Goal: Leave review/rating: Share an evaluation or opinion about a product, service, or content

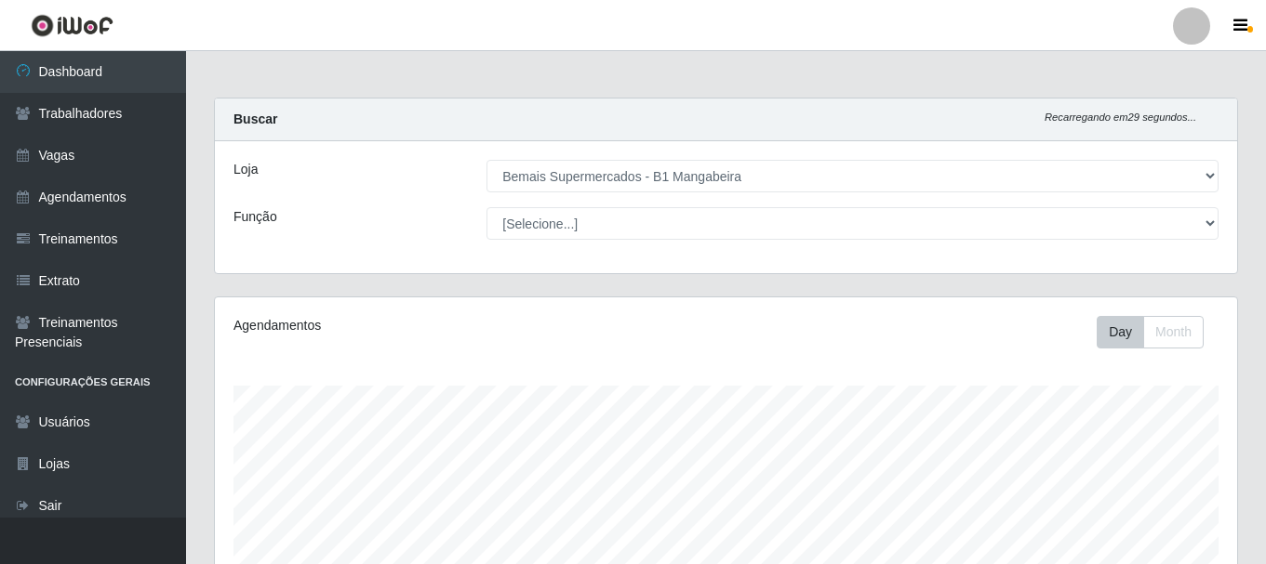
select select "403"
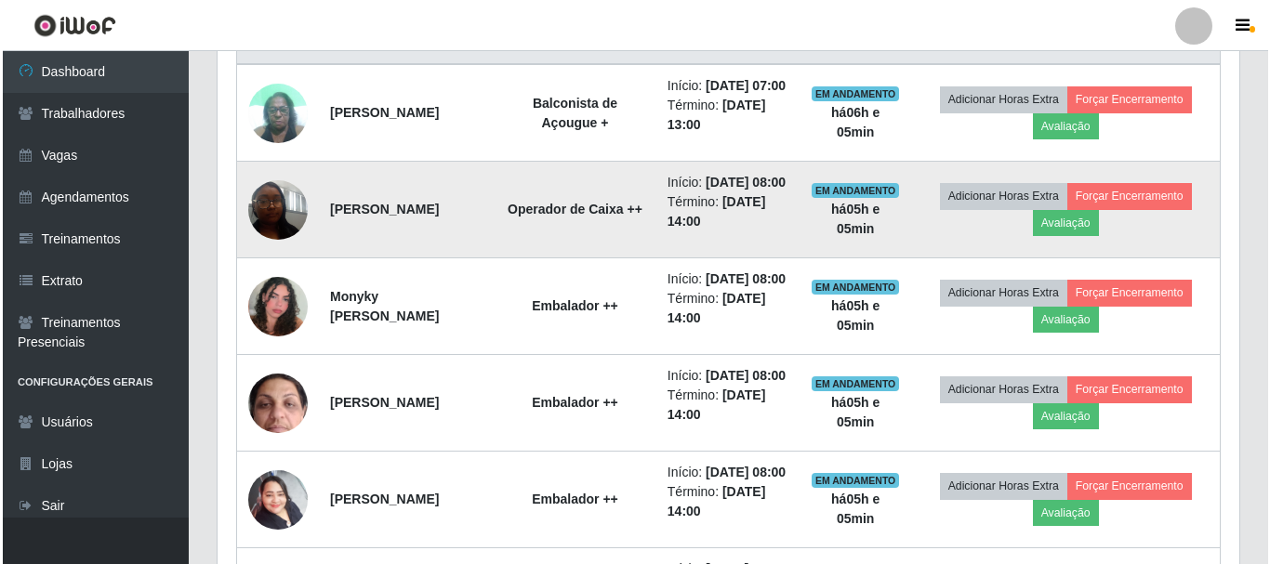
scroll to position [572, 0]
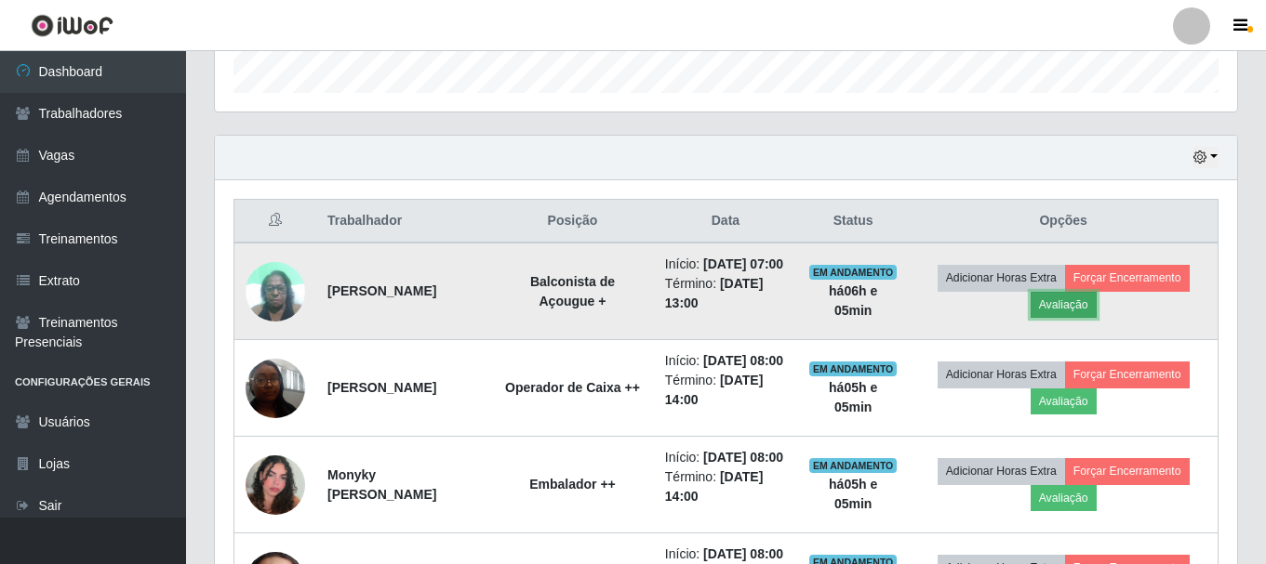
click at [1076, 318] on button "Avaliação" at bounding box center [1063, 305] width 66 height 26
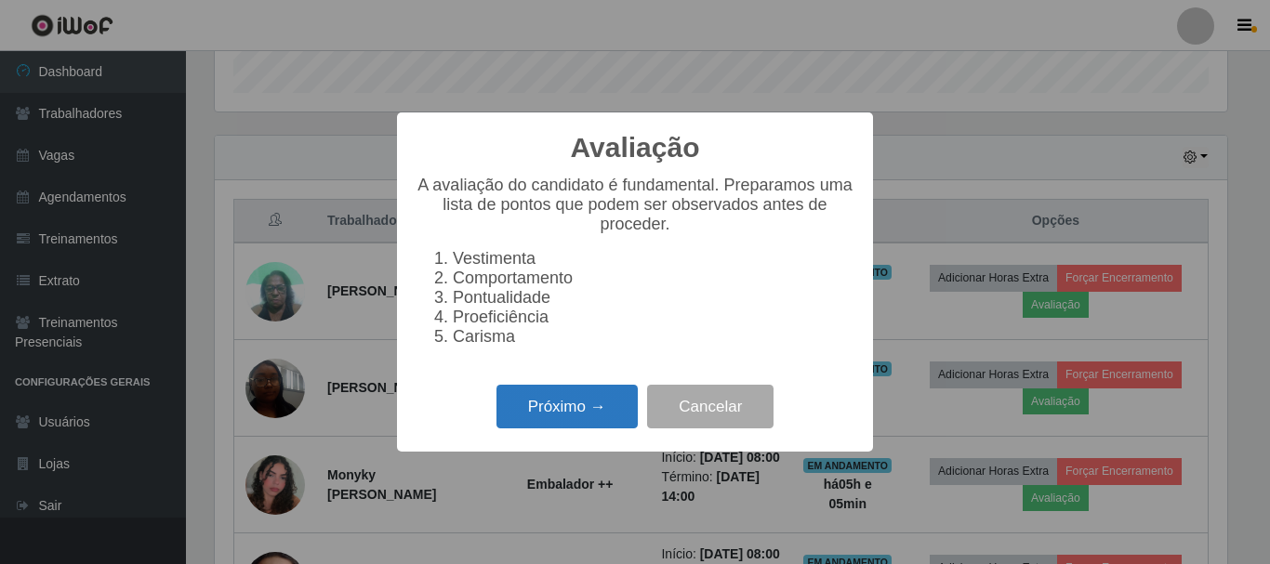
click at [591, 407] on button "Próximo →" at bounding box center [567, 407] width 141 height 44
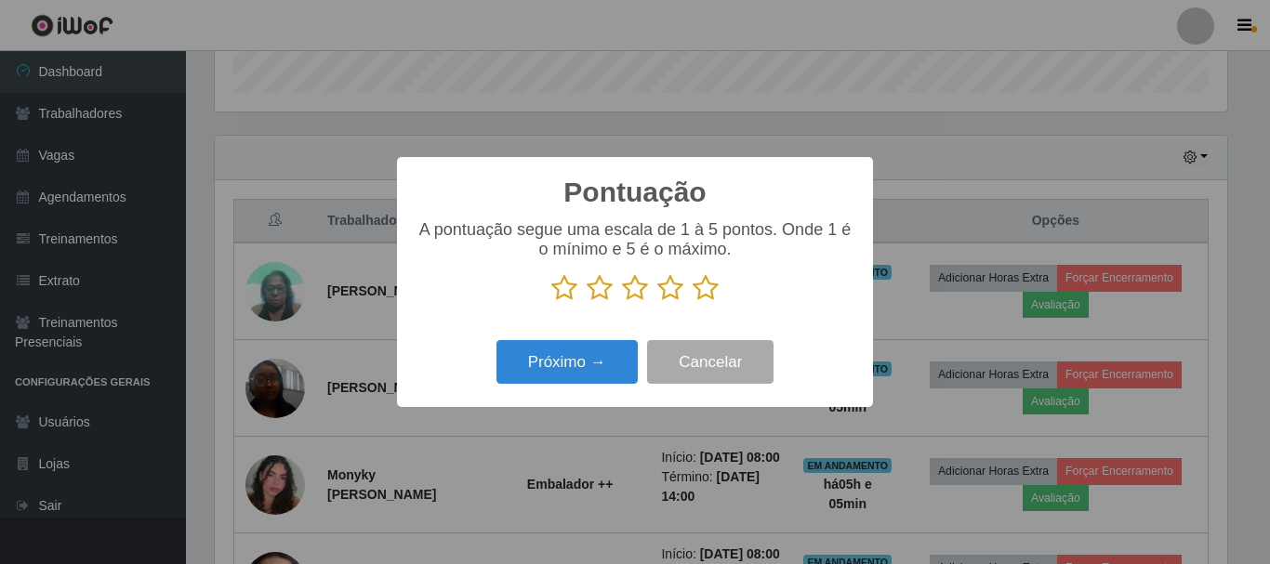
scroll to position [929539, 928912]
drag, startPoint x: 705, startPoint y: 295, endPoint x: 603, endPoint y: 327, distance: 107.3
click at [704, 295] on icon at bounding box center [706, 288] width 26 height 28
click at [693, 302] on input "radio" at bounding box center [693, 302] width 0 height 0
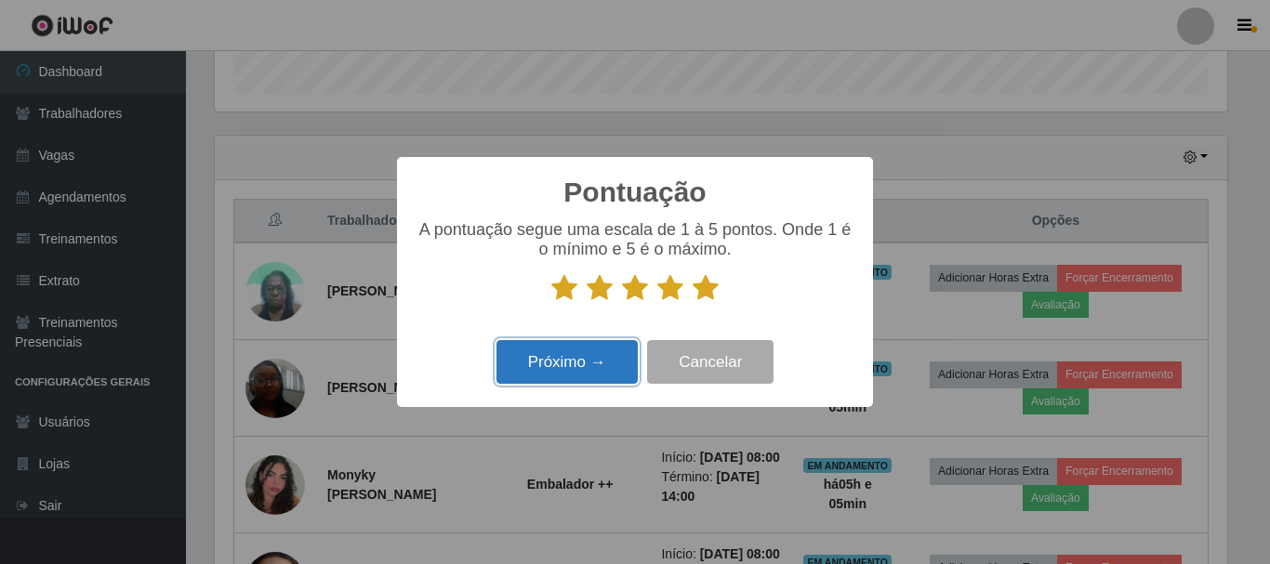
click at [570, 362] on button "Próximo →" at bounding box center [567, 362] width 141 height 44
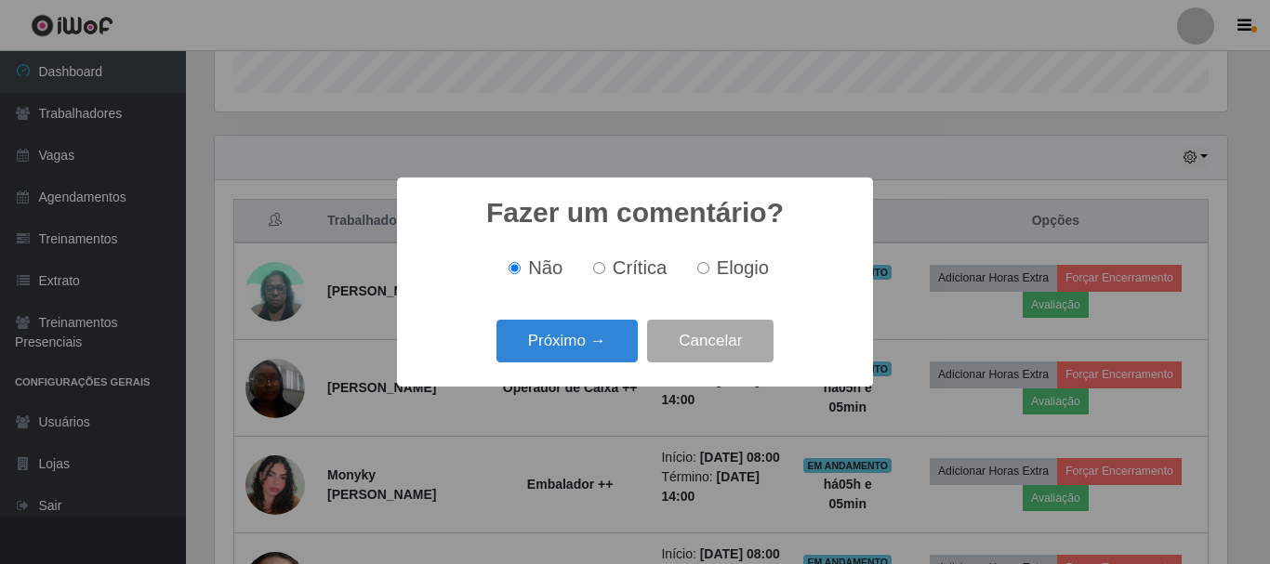
click at [570, 362] on button "Próximo →" at bounding box center [567, 342] width 141 height 44
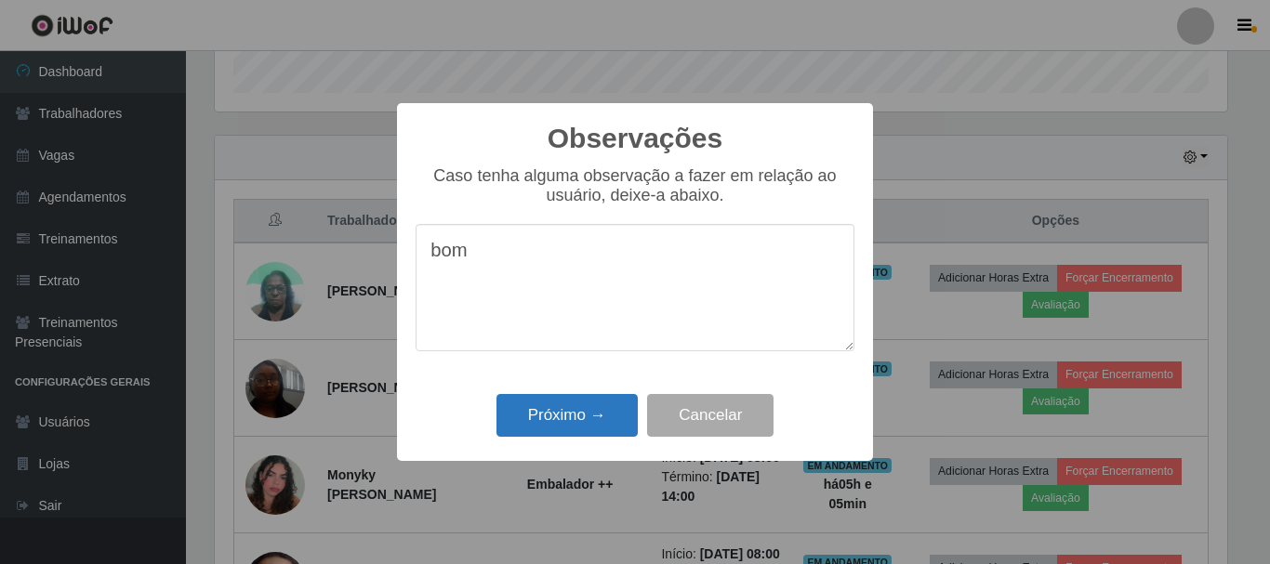
type textarea "bom"
click at [536, 427] on button "Próximo →" at bounding box center [567, 416] width 141 height 44
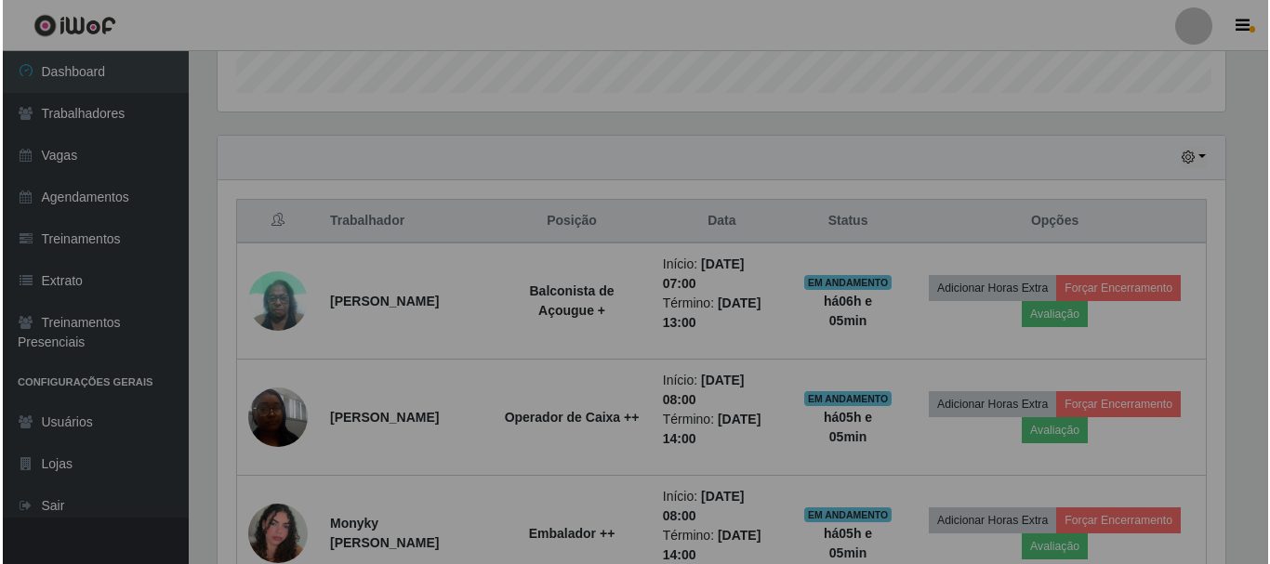
scroll to position [386, 1022]
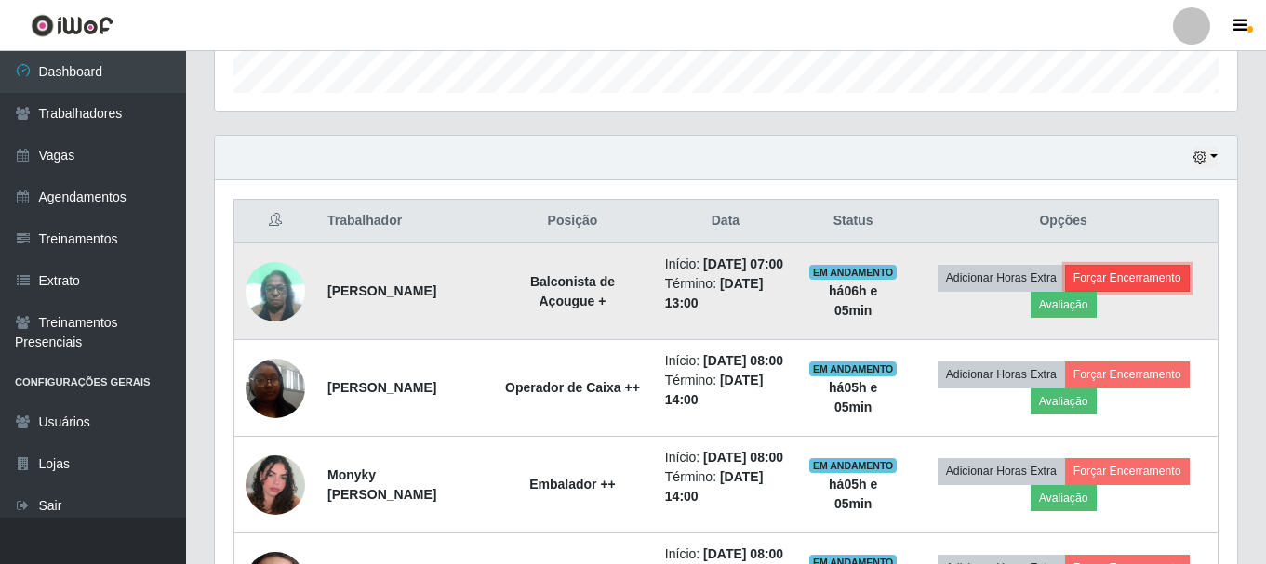
click at [1164, 289] on button "Forçar Encerramento" at bounding box center [1127, 278] width 125 height 26
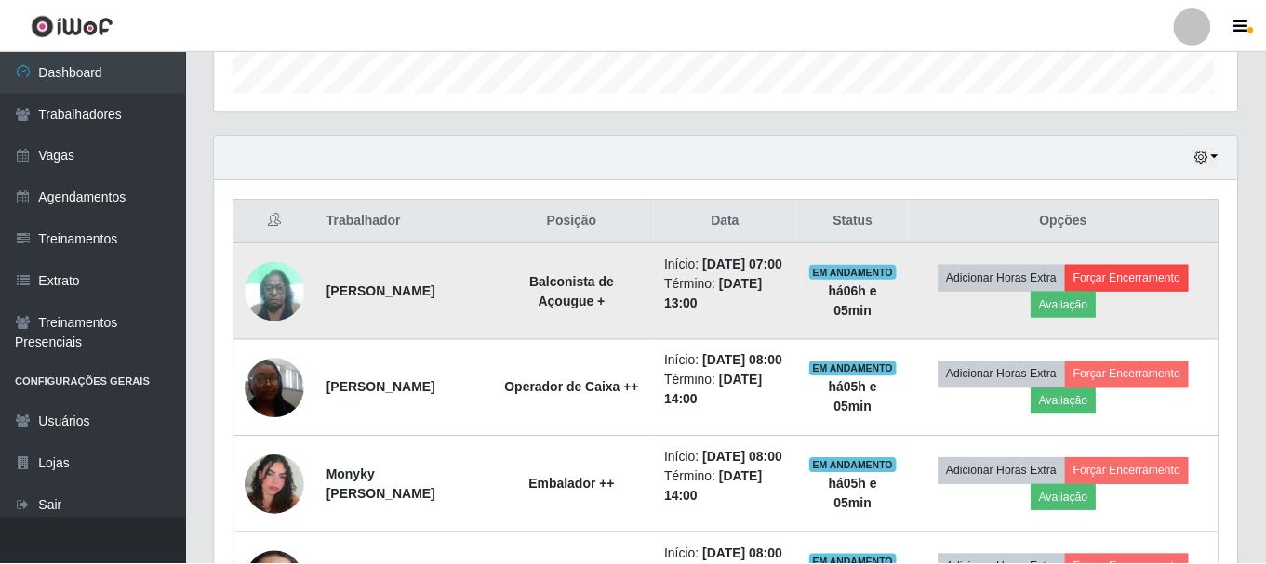
scroll to position [386, 1013]
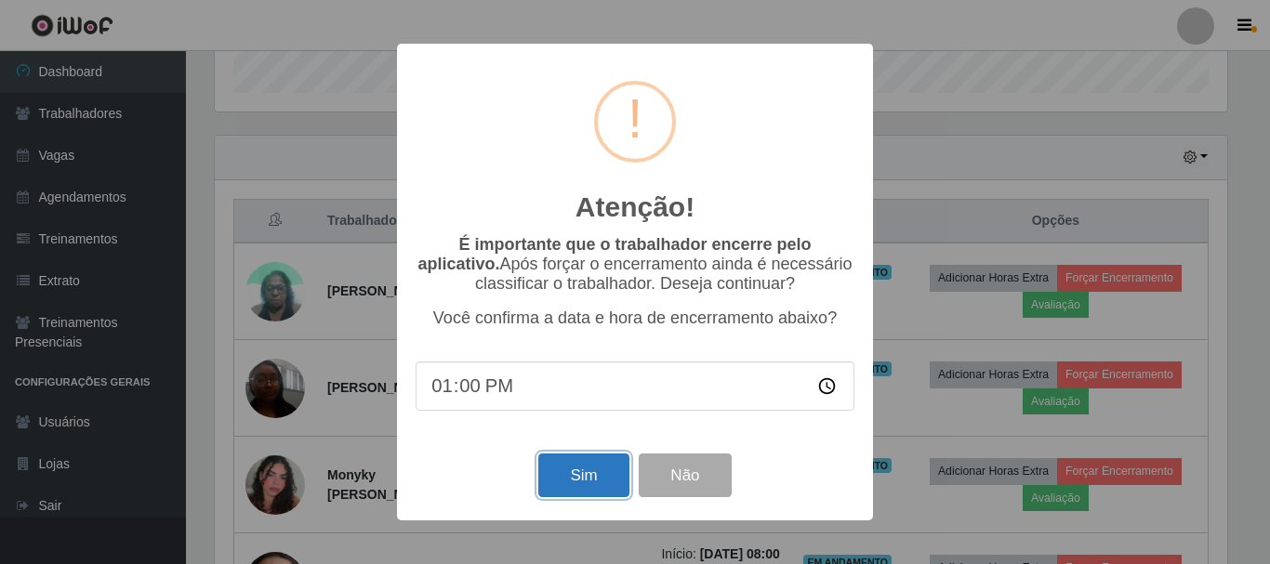
click at [570, 492] on button "Sim" at bounding box center [583, 476] width 90 height 44
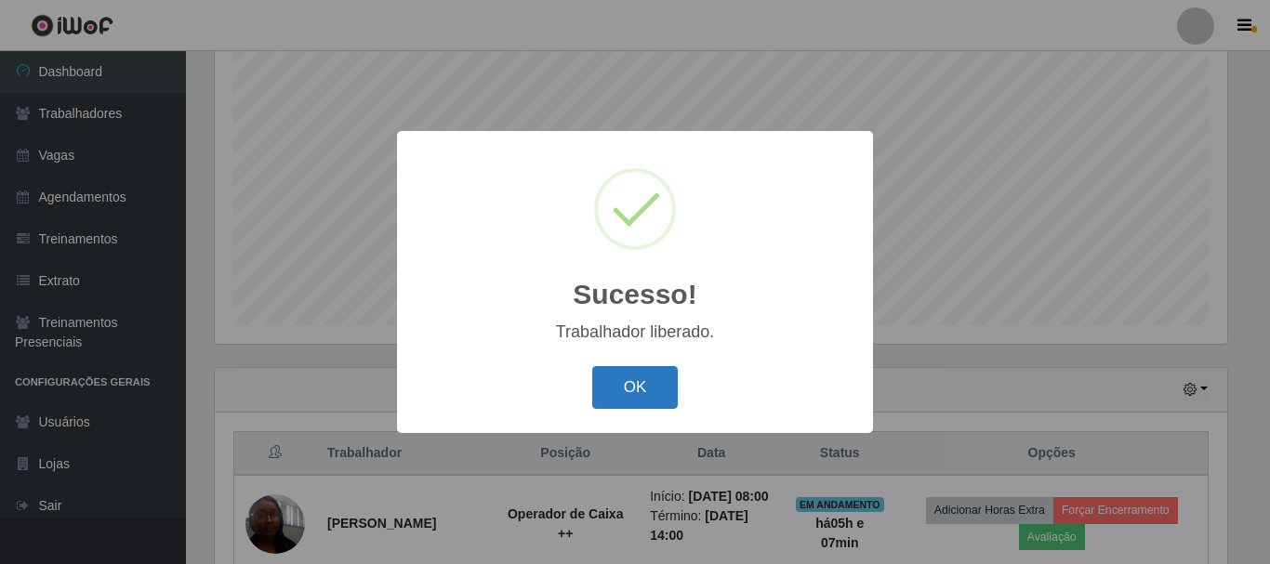
click at [625, 378] on button "OK" at bounding box center [635, 388] width 86 height 44
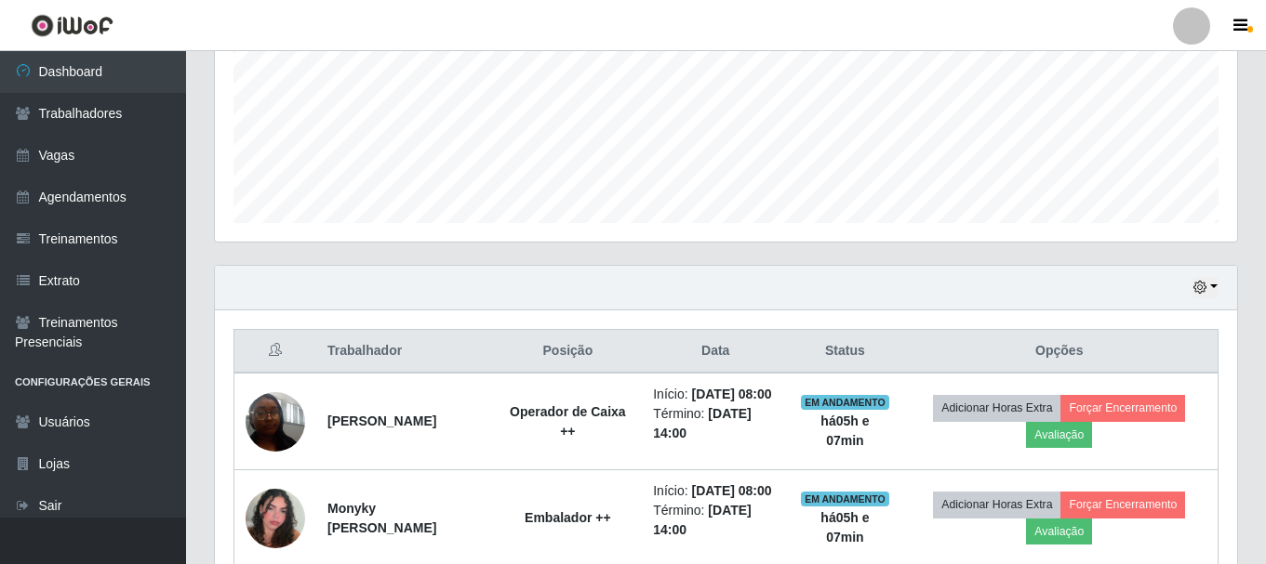
scroll to position [711, 0]
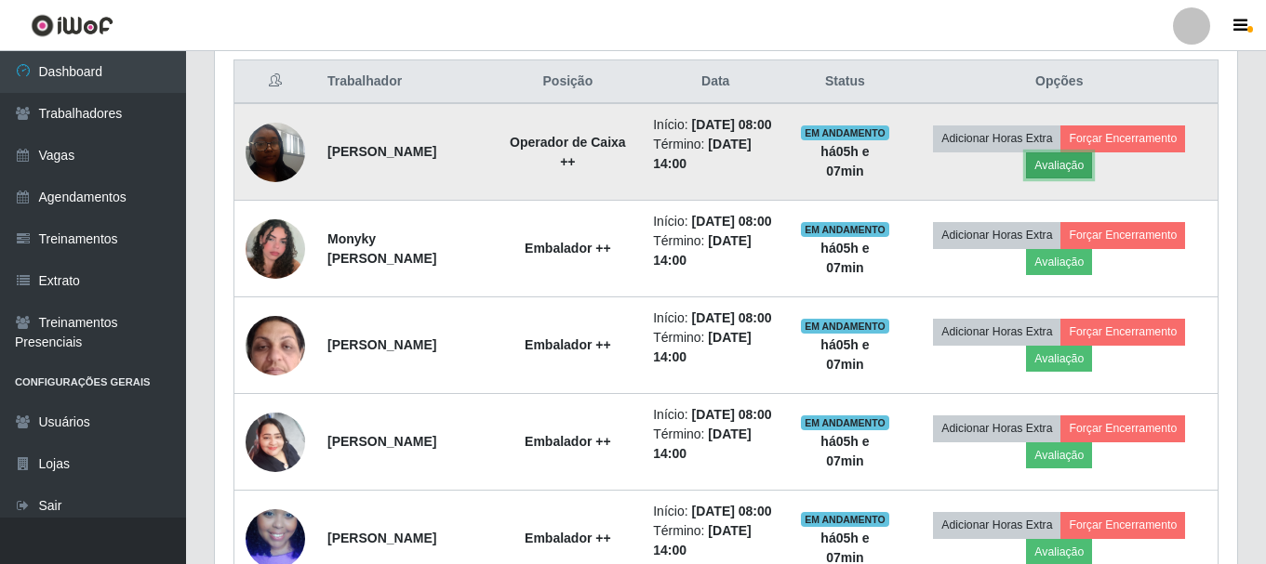
click at [1090, 177] on button "Avaliação" at bounding box center [1059, 166] width 66 height 26
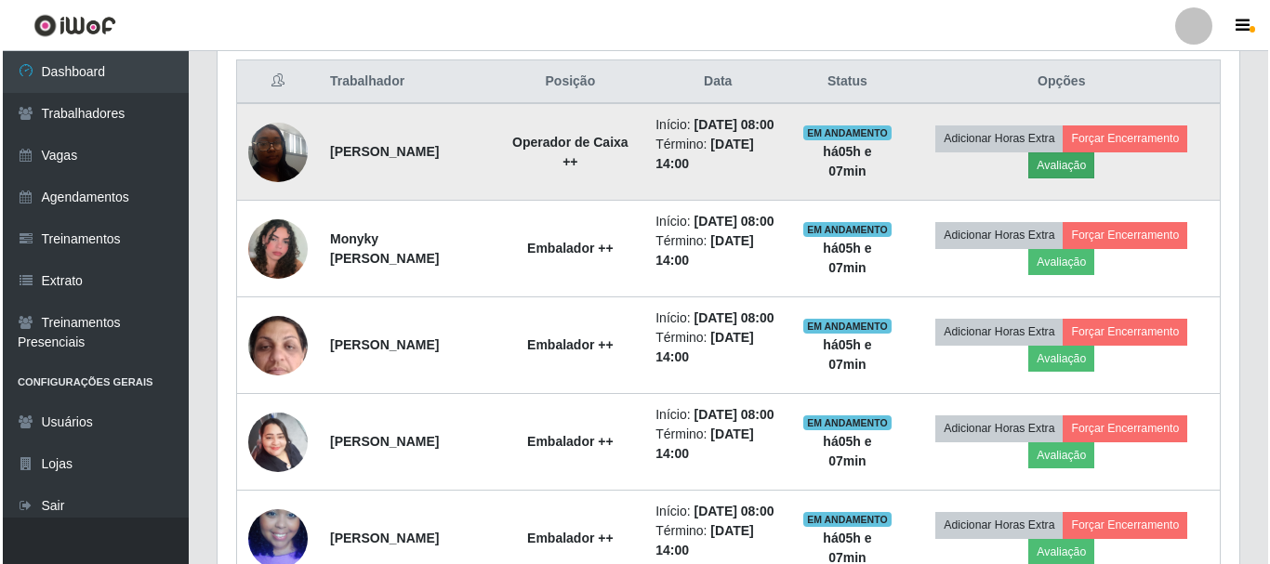
scroll to position [386, 1013]
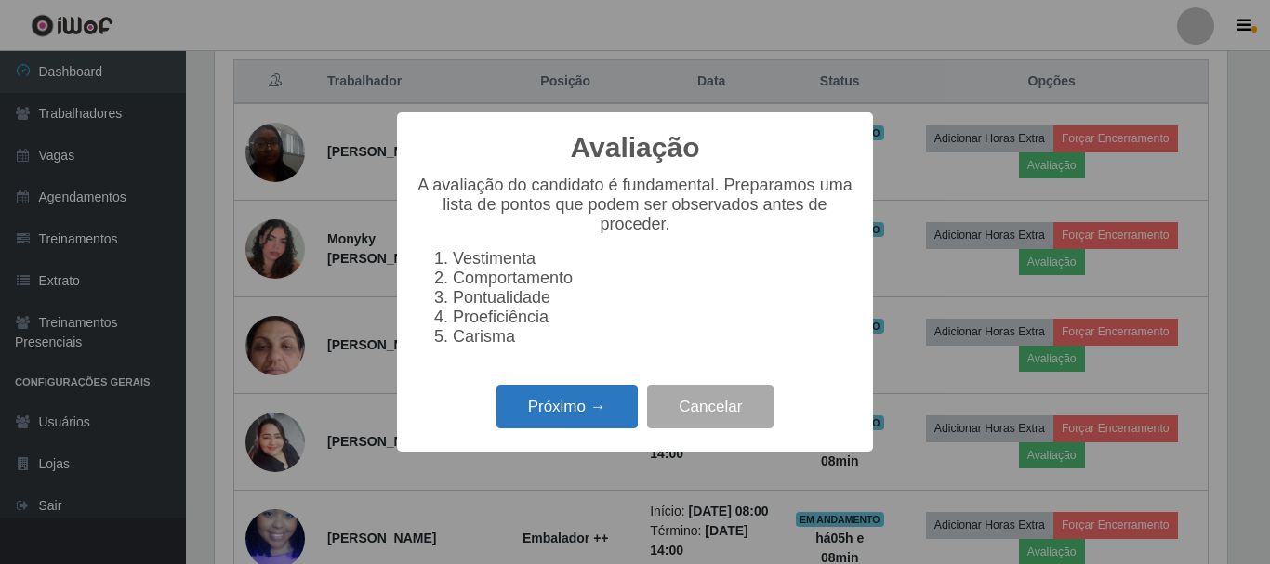
click at [587, 406] on button "Próximo →" at bounding box center [567, 407] width 141 height 44
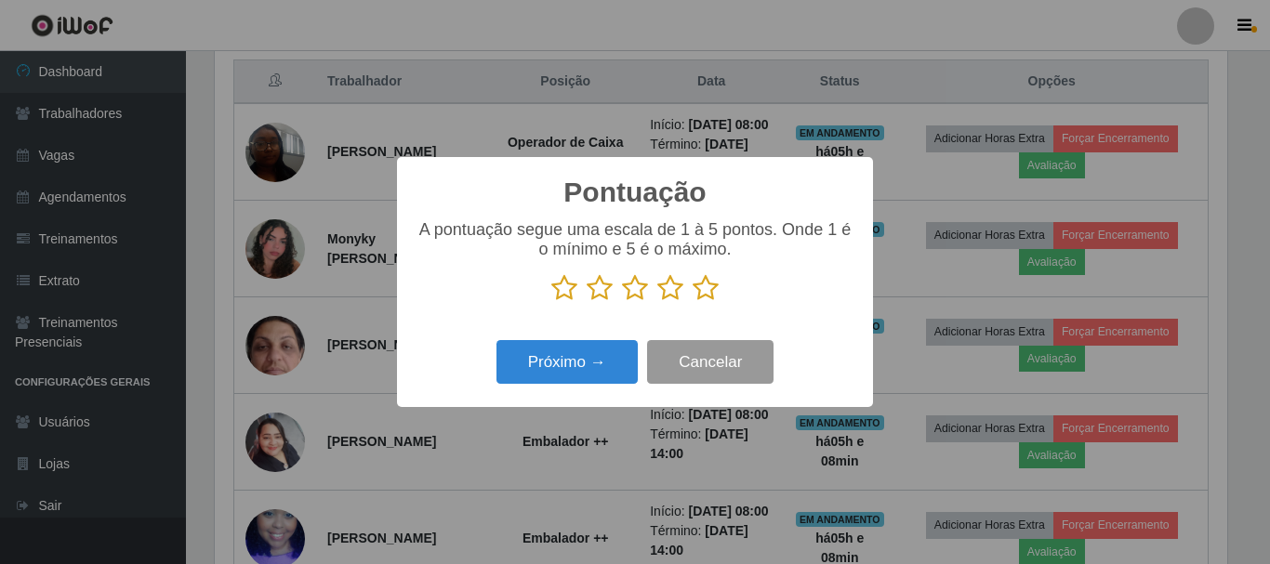
scroll to position [929539, 928912]
click at [705, 288] on icon at bounding box center [706, 288] width 26 height 28
click at [693, 302] on input "radio" at bounding box center [693, 302] width 0 height 0
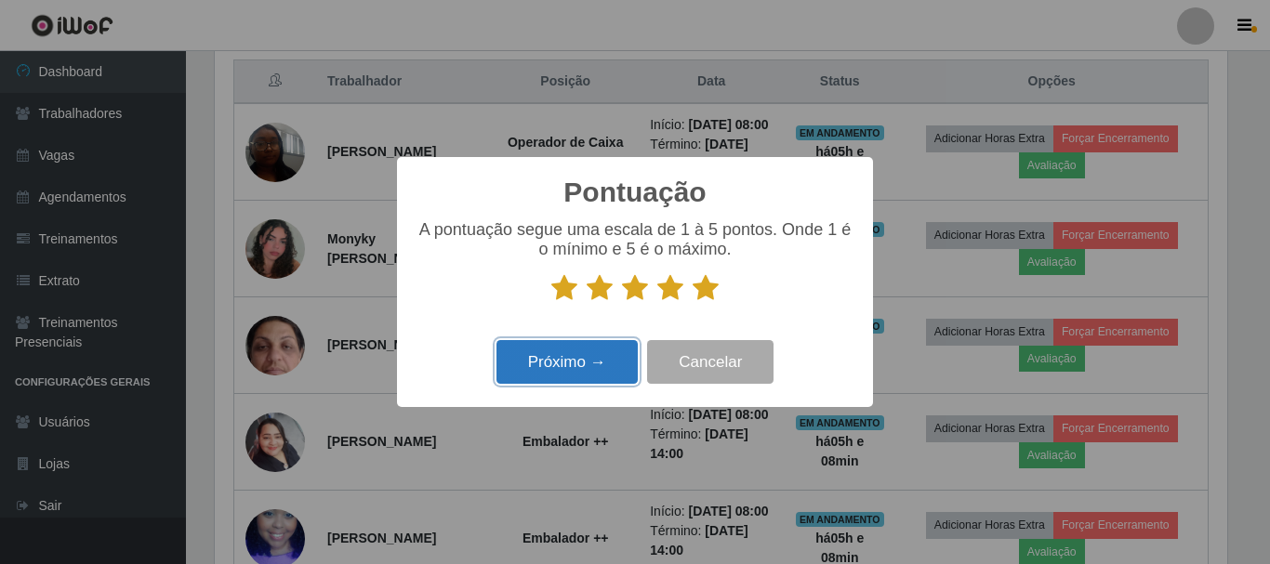
click at [549, 365] on button "Próximo →" at bounding box center [567, 362] width 141 height 44
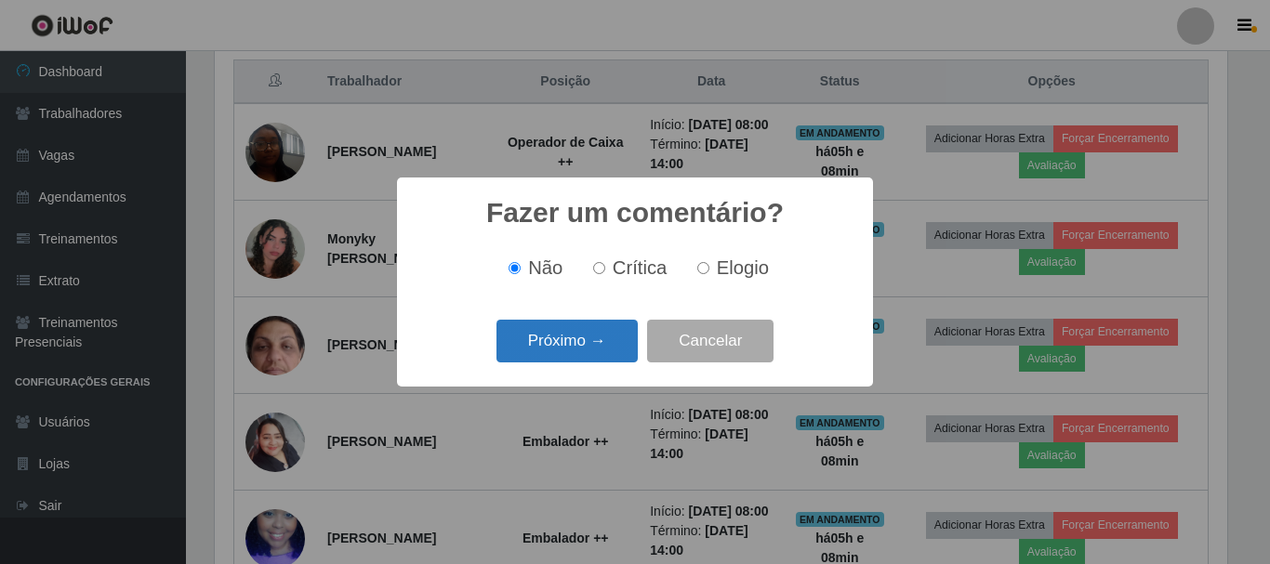
click at [601, 335] on button "Próximo →" at bounding box center [567, 342] width 141 height 44
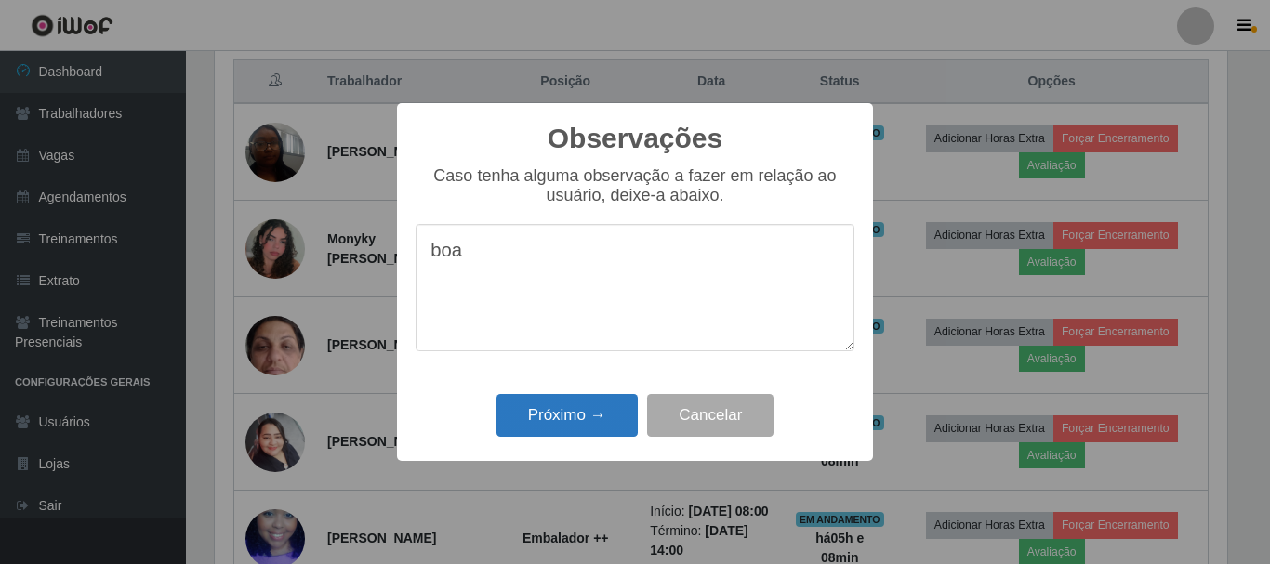
type textarea "boa"
click at [572, 412] on button "Próximo →" at bounding box center [567, 416] width 141 height 44
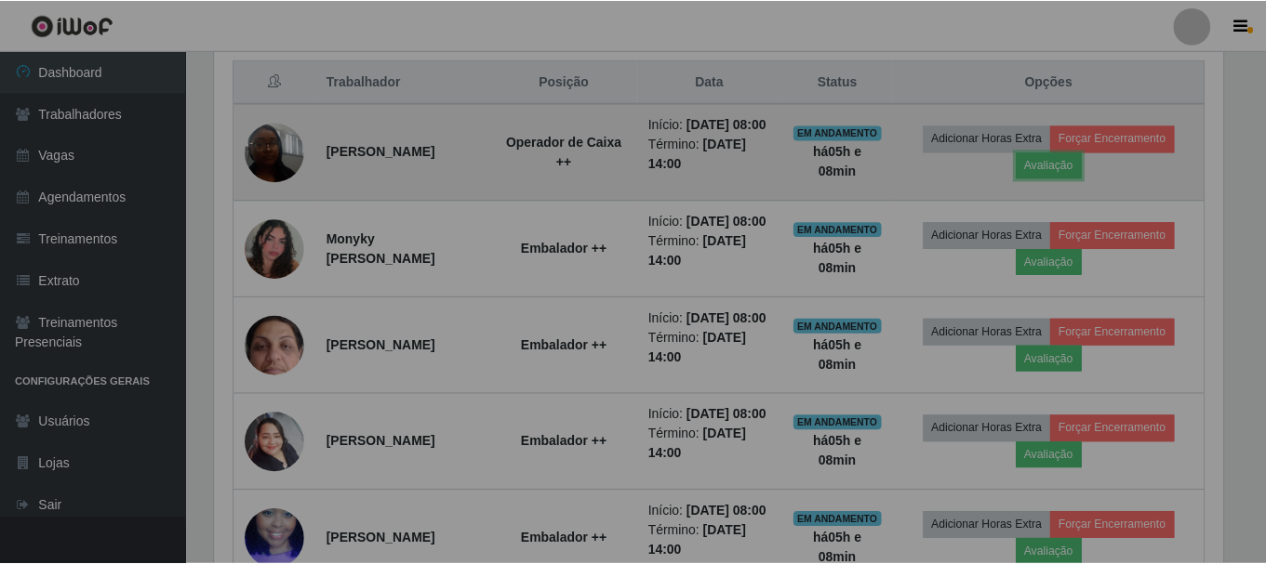
scroll to position [386, 1022]
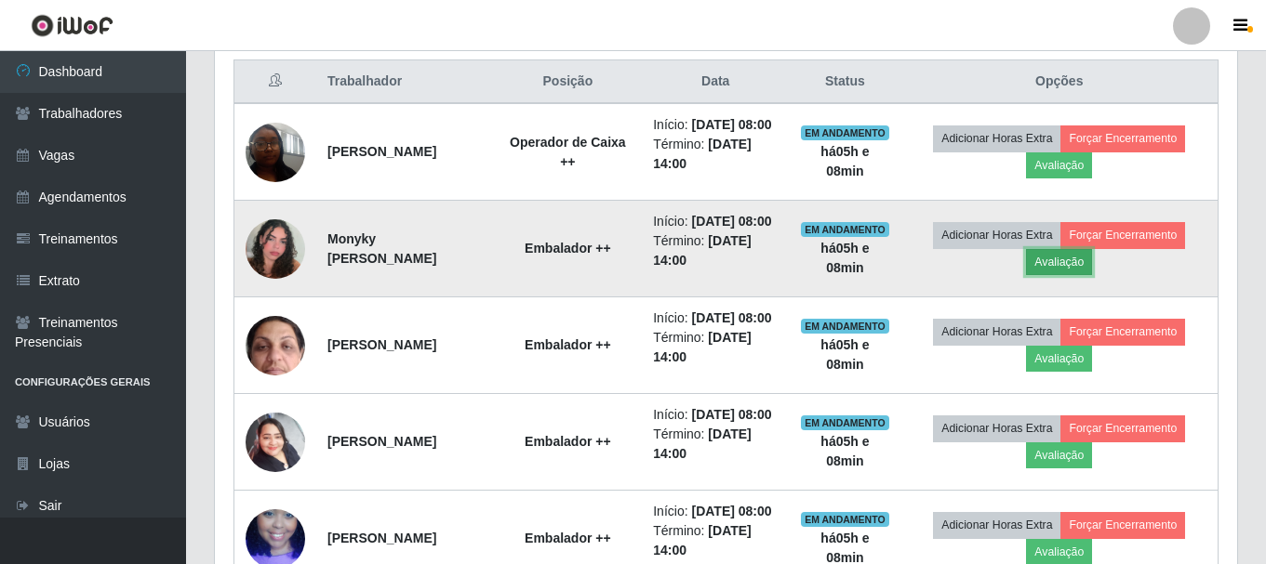
click at [1088, 275] on button "Avaliação" at bounding box center [1059, 262] width 66 height 26
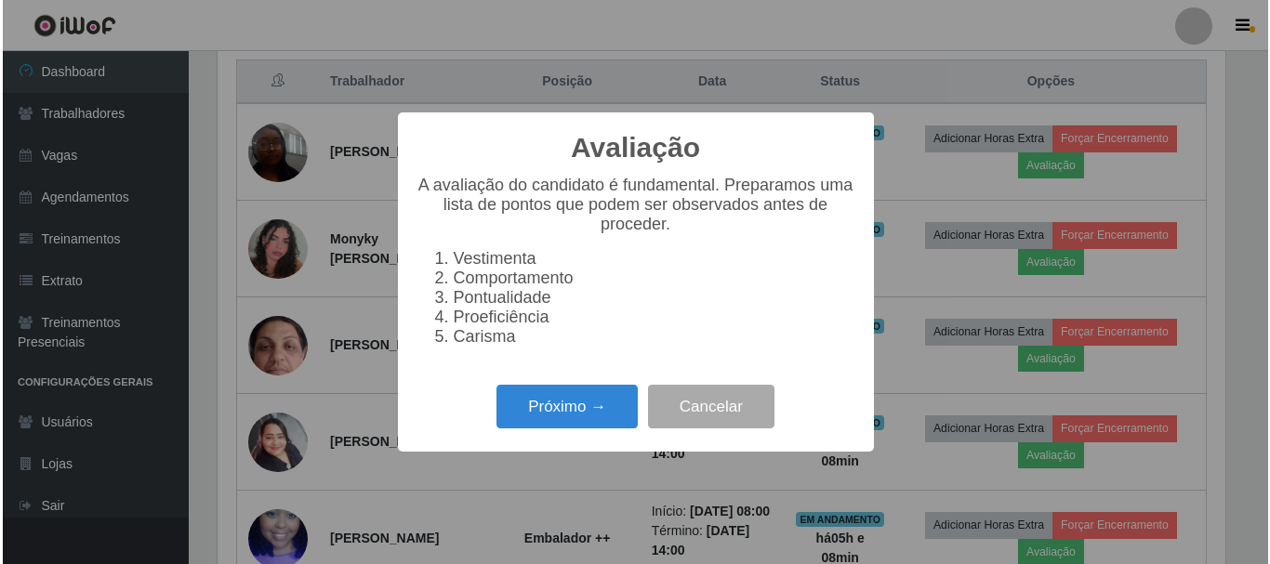
scroll to position [386, 1013]
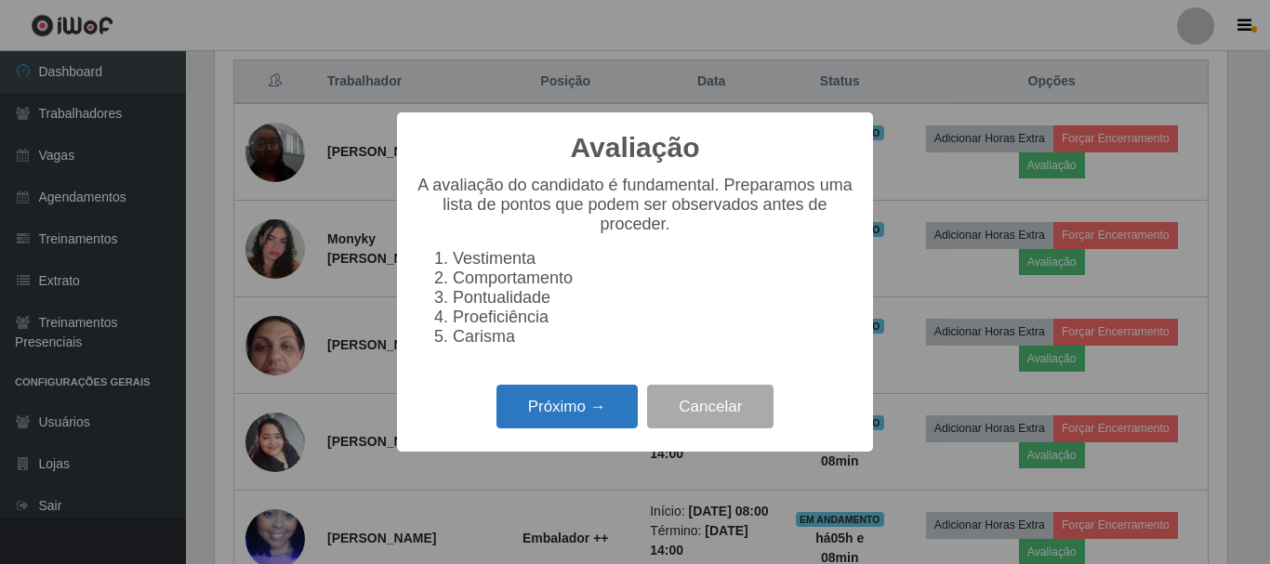
click at [542, 429] on button "Próximo →" at bounding box center [567, 407] width 141 height 44
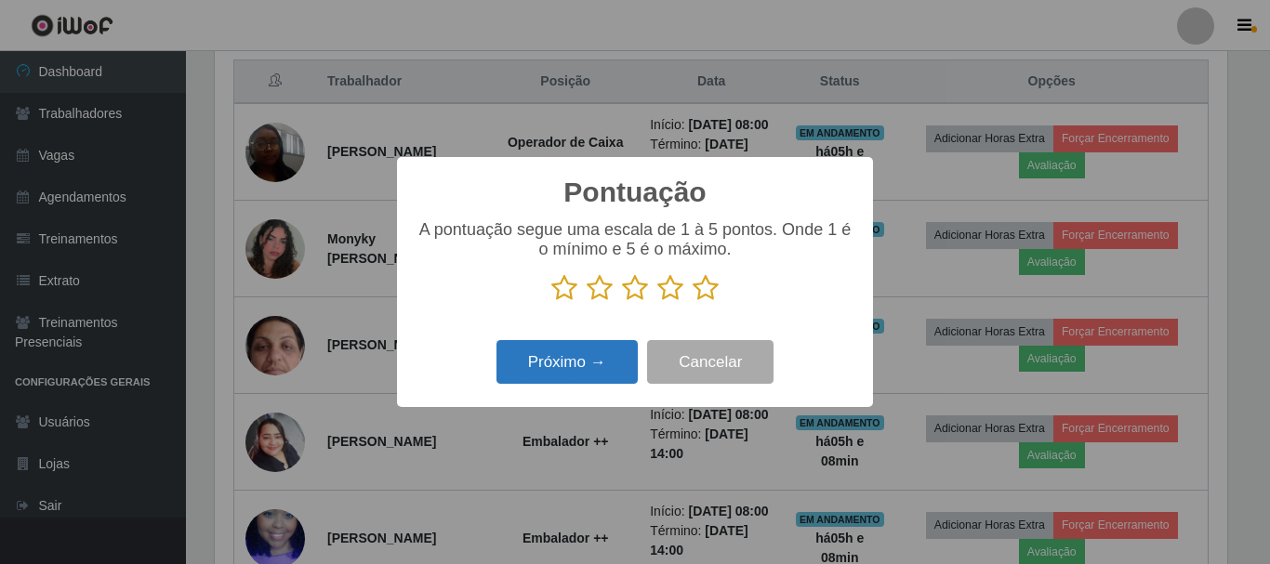
scroll to position [929539, 928912]
click at [569, 294] on icon at bounding box center [564, 288] width 26 height 28
click at [551, 302] on input "radio" at bounding box center [551, 302] width 0 height 0
click at [563, 357] on button "Próximo →" at bounding box center [567, 362] width 141 height 44
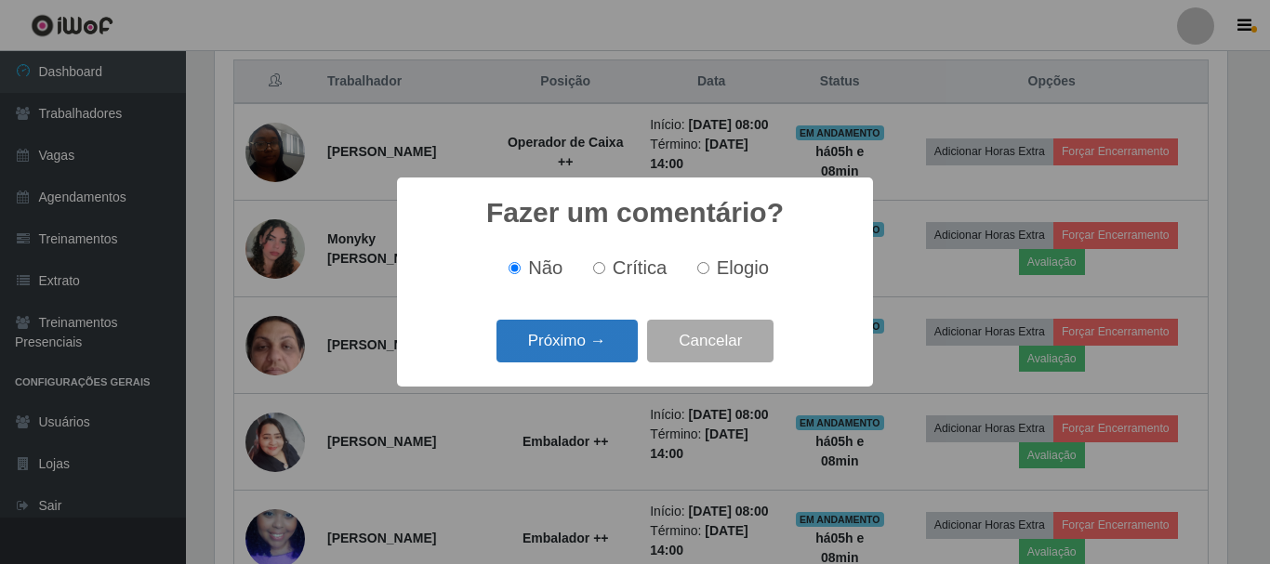
click at [566, 338] on button "Próximo →" at bounding box center [567, 342] width 141 height 44
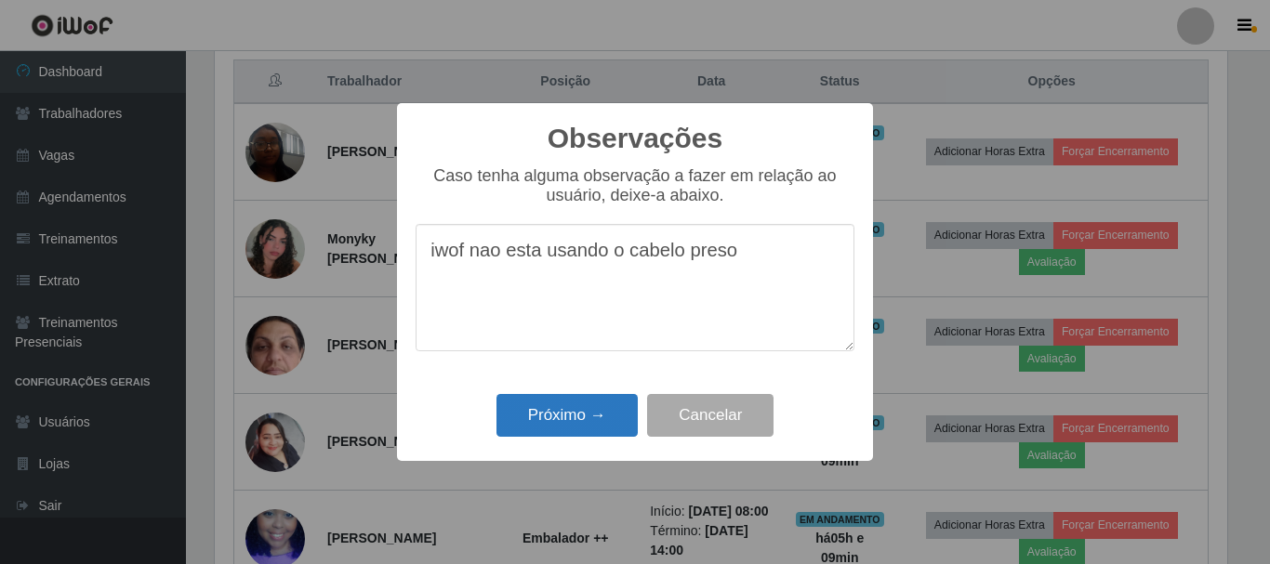
type textarea "iwof nao esta usando o cabelo preso"
click at [569, 411] on button "Próximo →" at bounding box center [567, 416] width 141 height 44
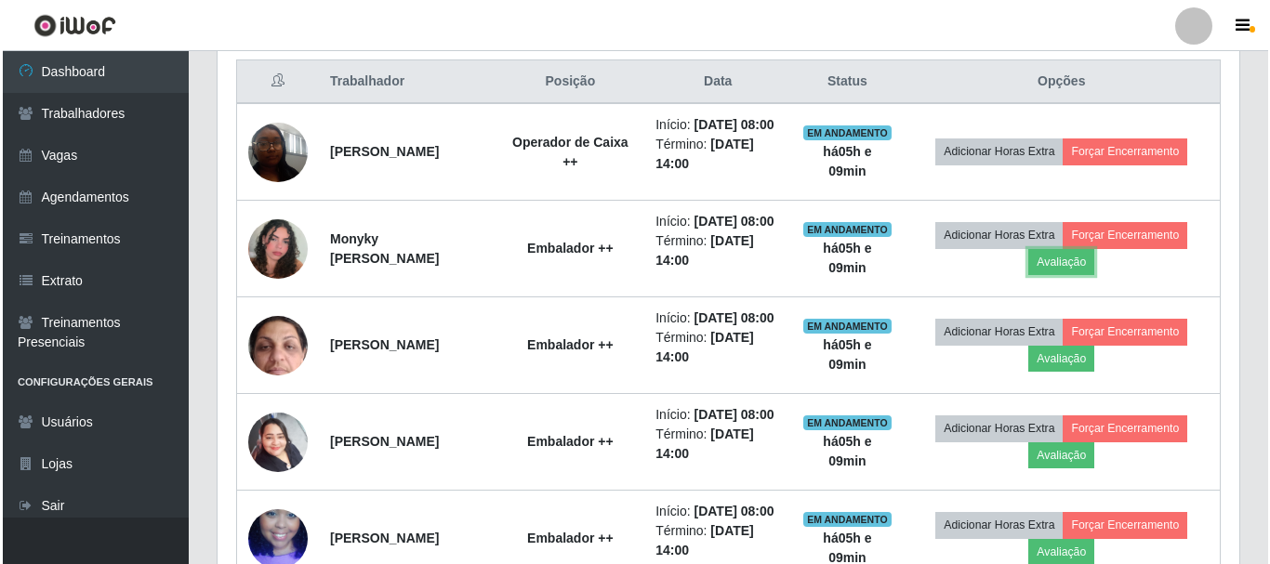
scroll to position [386, 1022]
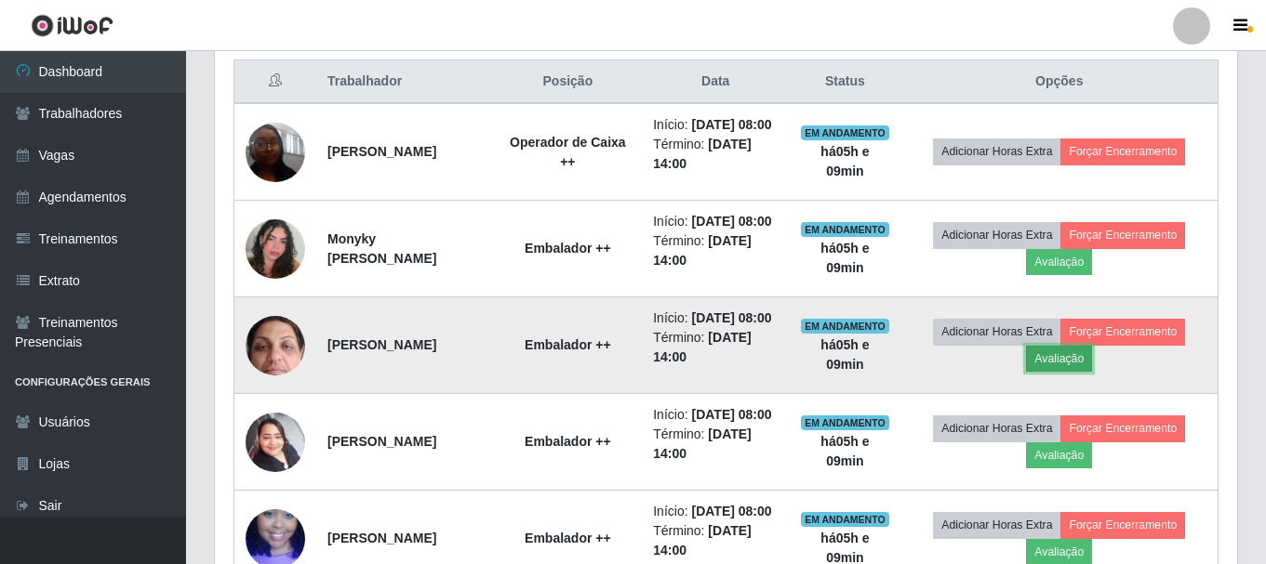
click at [1091, 372] on button "Avaliação" at bounding box center [1059, 359] width 66 height 26
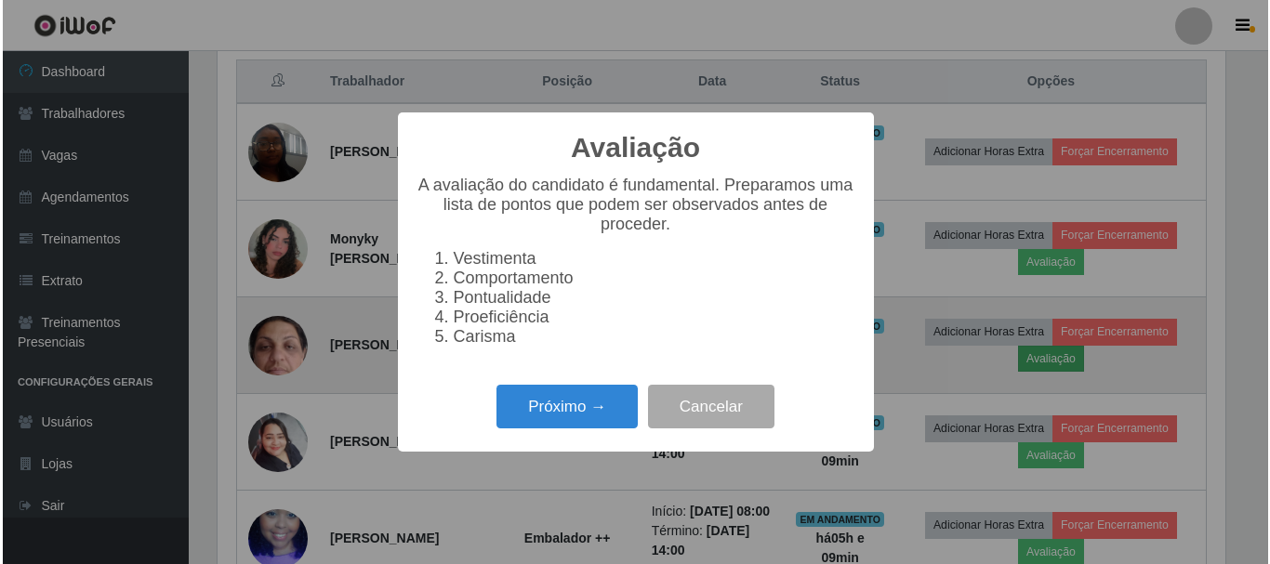
scroll to position [386, 1013]
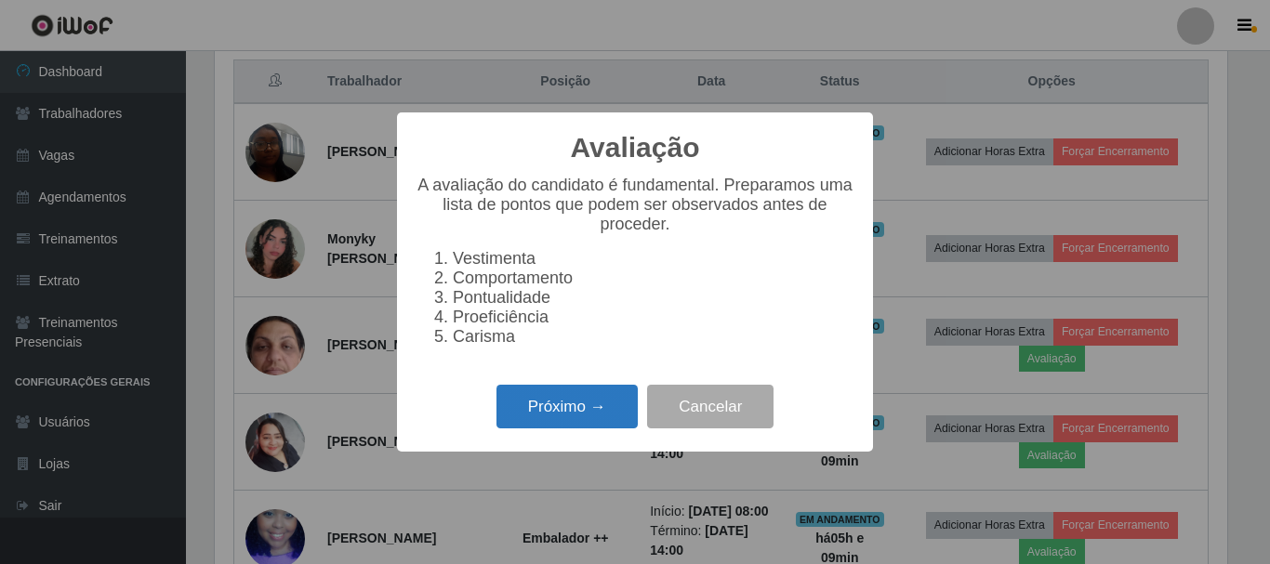
click at [570, 424] on button "Próximo →" at bounding box center [567, 407] width 141 height 44
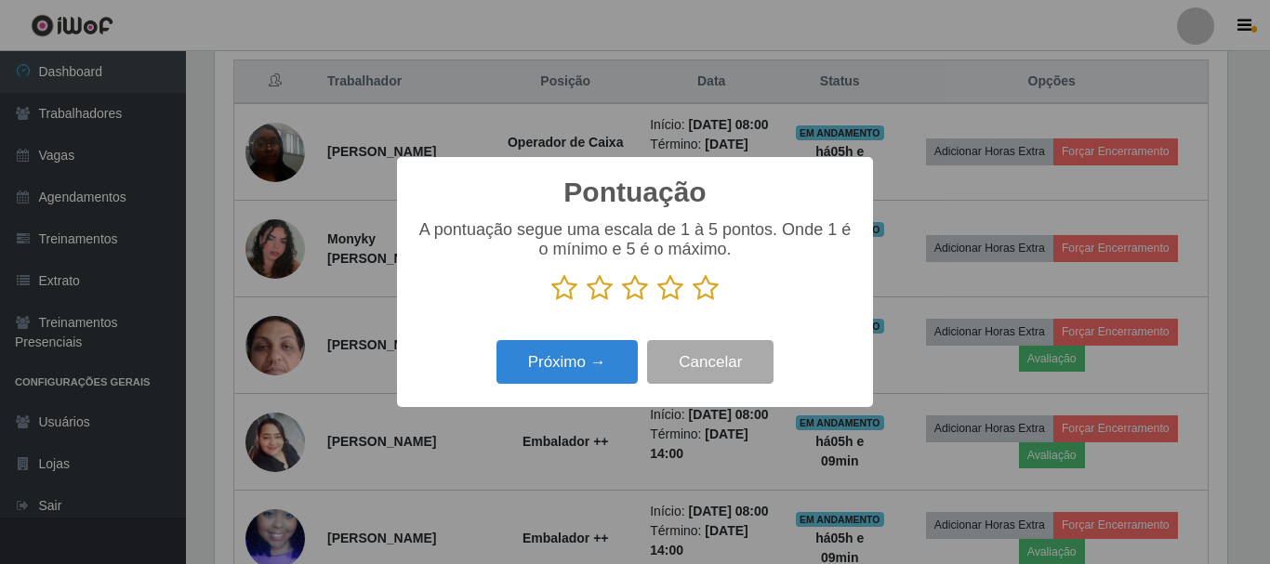
click at [710, 282] on icon at bounding box center [706, 288] width 26 height 28
click at [693, 302] on input "radio" at bounding box center [693, 302] width 0 height 0
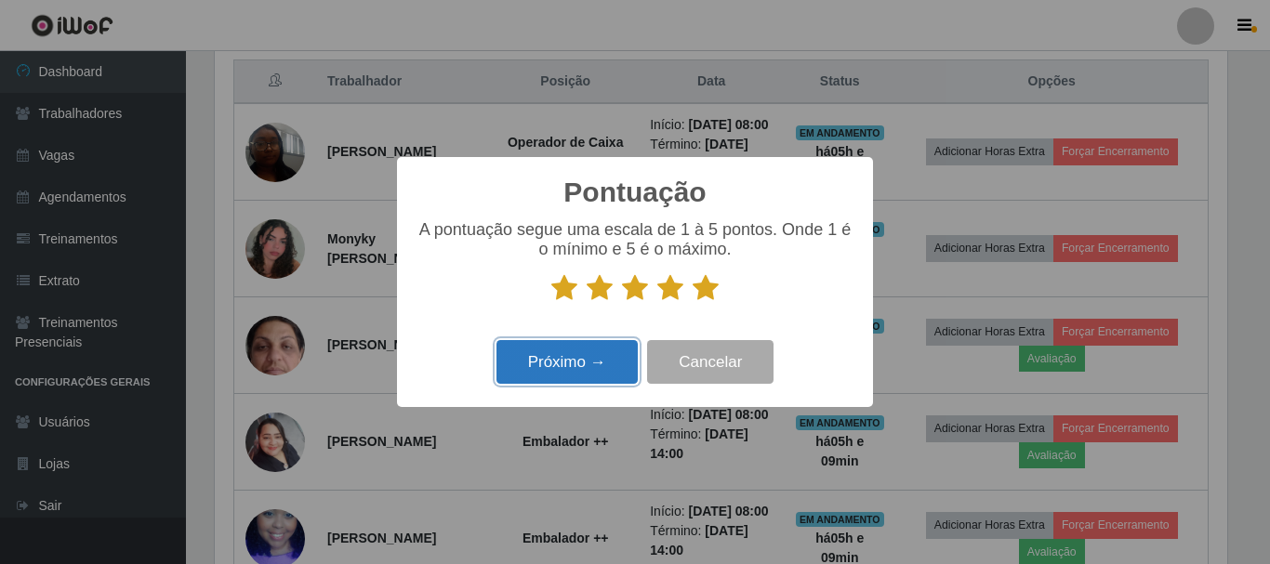
click at [539, 360] on button "Próximo →" at bounding box center [567, 362] width 141 height 44
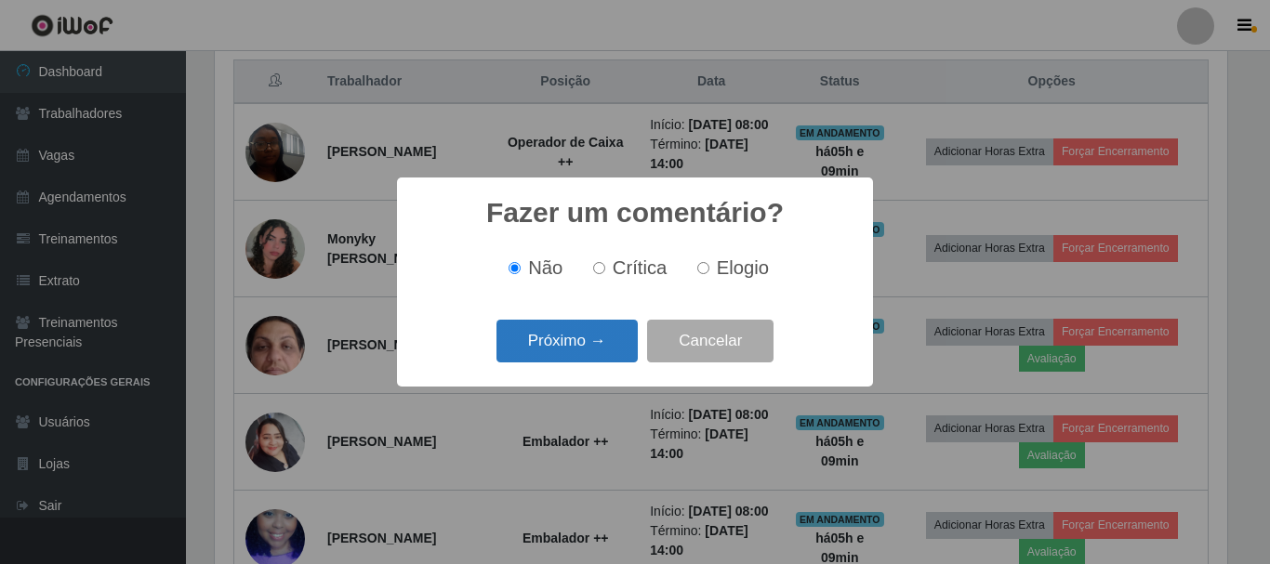
click at [582, 342] on button "Próximo →" at bounding box center [567, 342] width 141 height 44
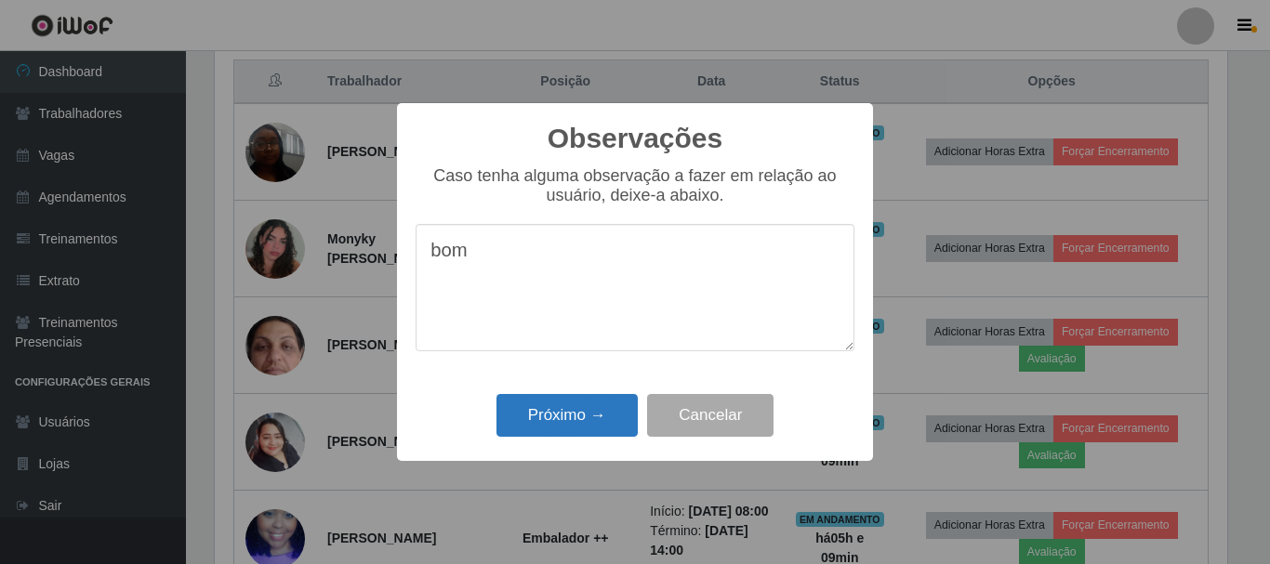
type textarea "bom"
click at [522, 412] on button "Próximo →" at bounding box center [567, 416] width 141 height 44
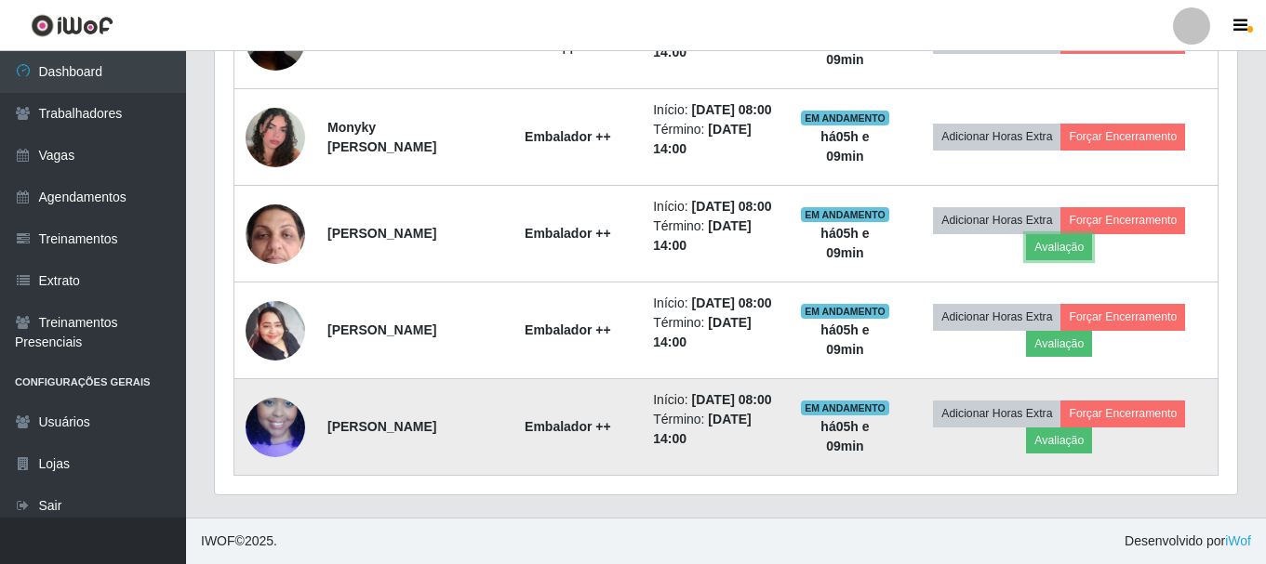
scroll to position [921, 0]
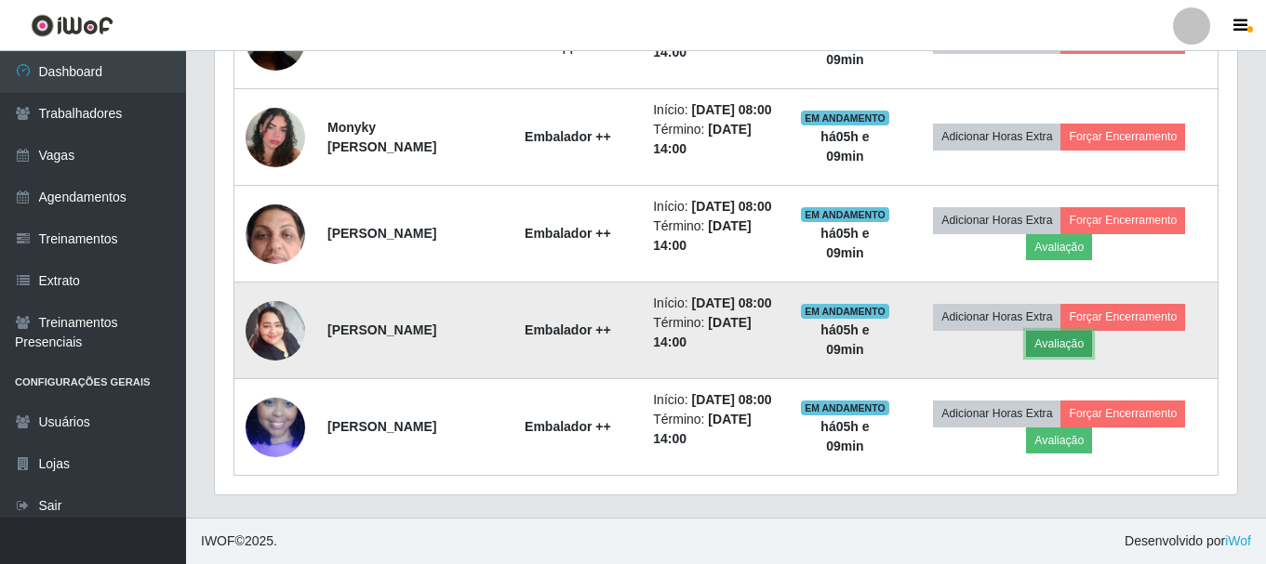
click at [1081, 331] on button "Avaliação" at bounding box center [1059, 344] width 66 height 26
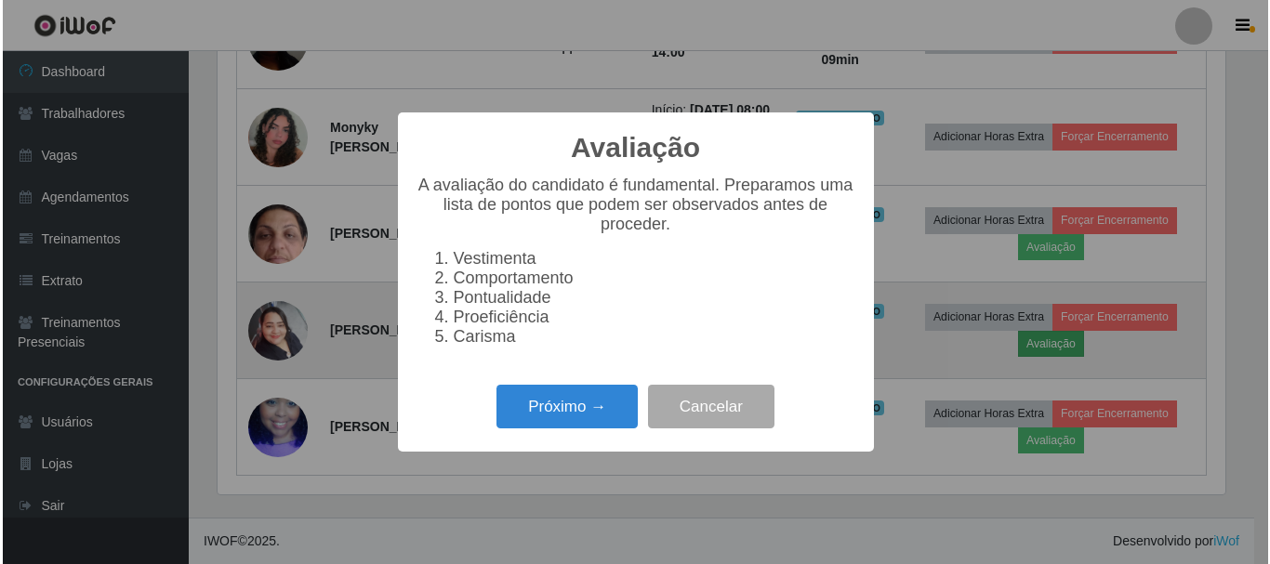
scroll to position [386, 1013]
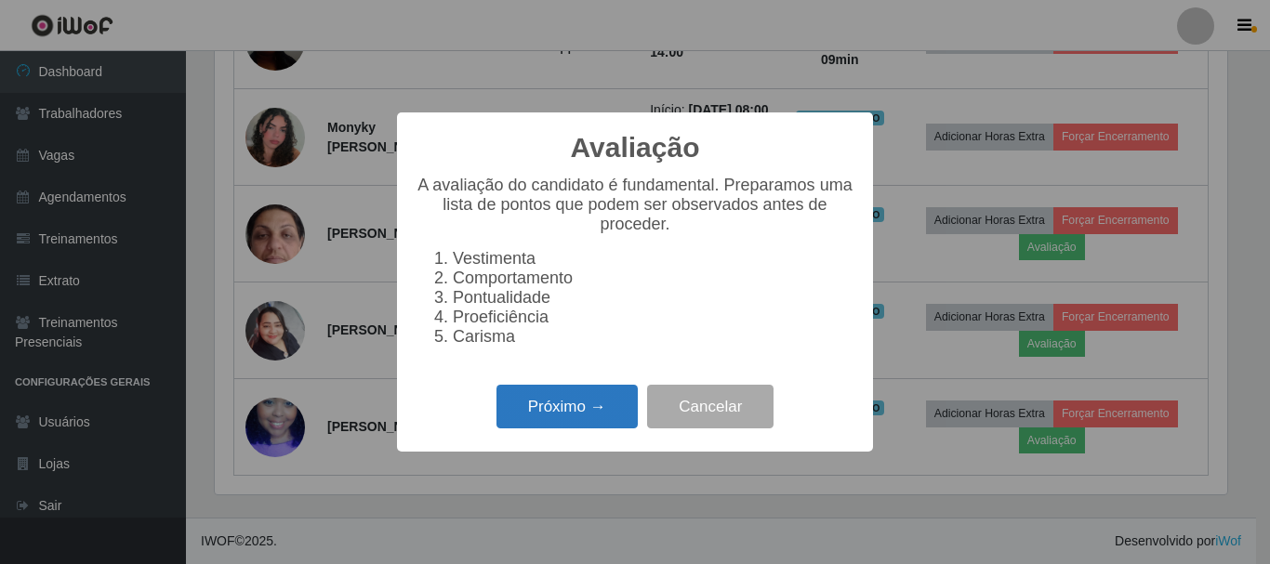
click at [577, 427] on button "Próximo →" at bounding box center [567, 407] width 141 height 44
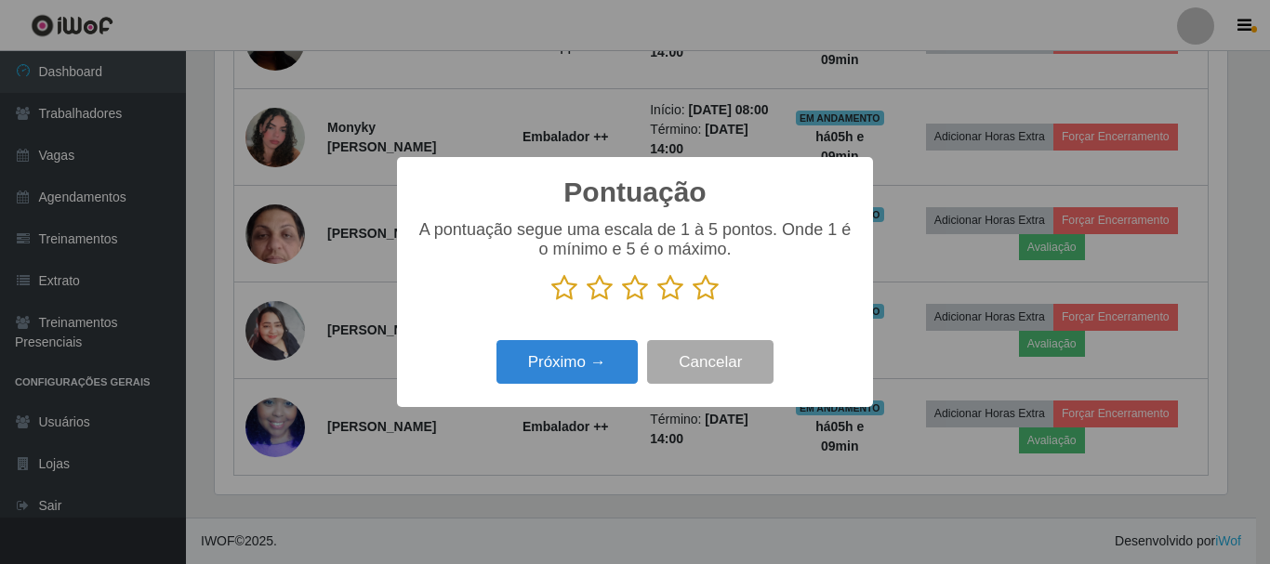
scroll to position [929539, 928912]
drag, startPoint x: 714, startPoint y: 290, endPoint x: 547, endPoint y: 312, distance: 168.9
click at [712, 290] on icon at bounding box center [706, 288] width 26 height 28
click at [693, 302] on input "radio" at bounding box center [693, 302] width 0 height 0
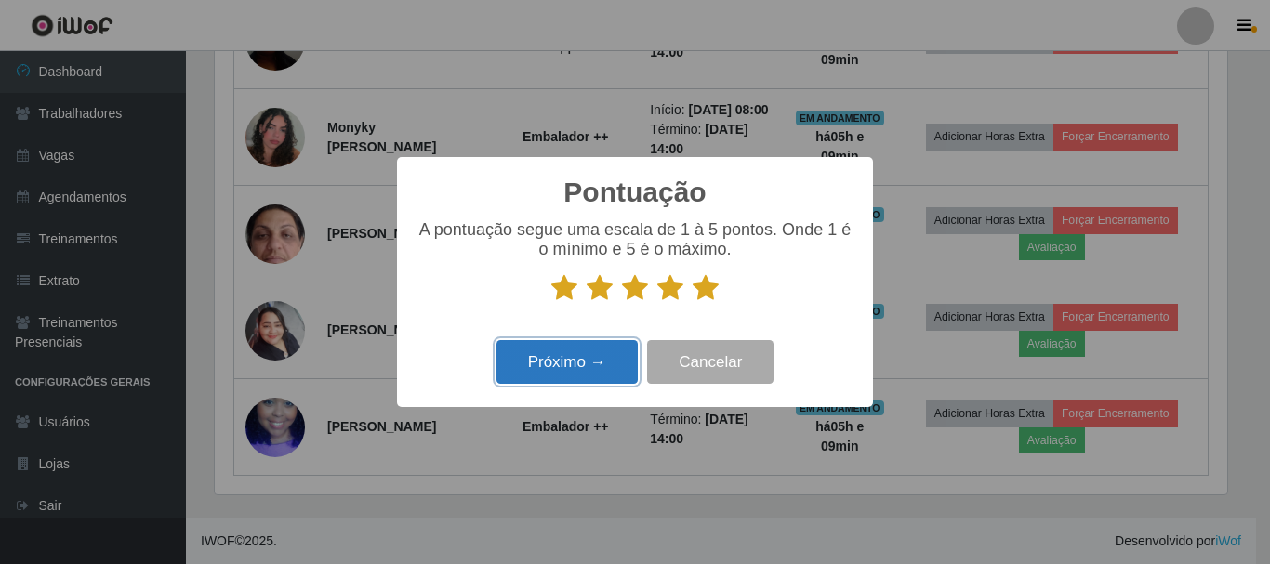
click at [554, 373] on button "Próximo →" at bounding box center [567, 362] width 141 height 44
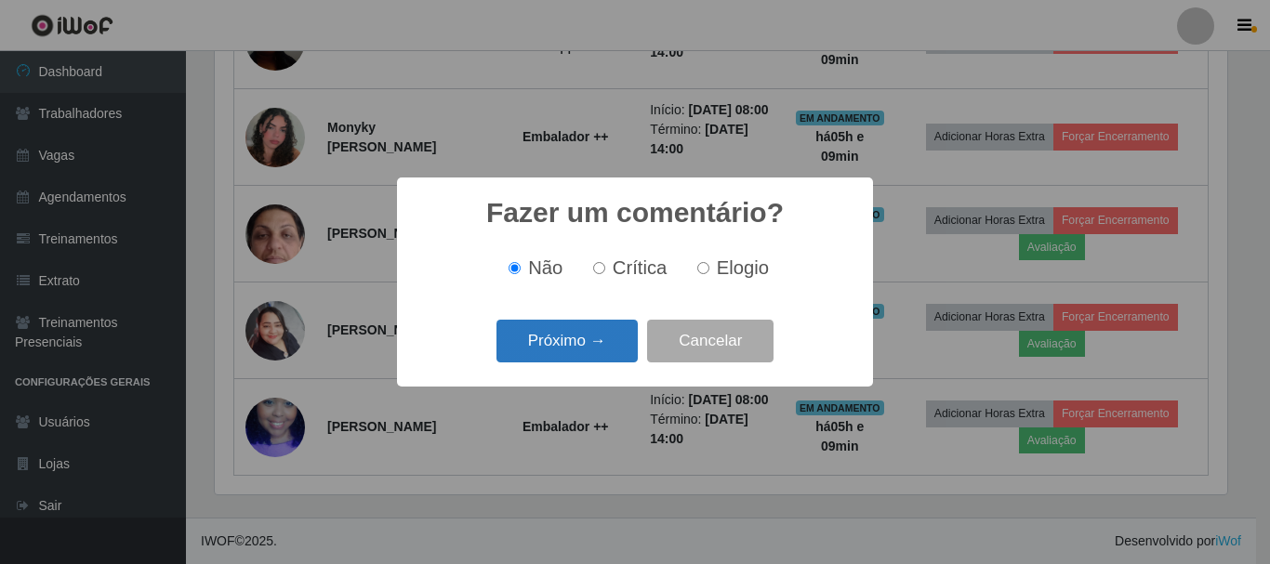
click at [592, 337] on button "Próximo →" at bounding box center [567, 342] width 141 height 44
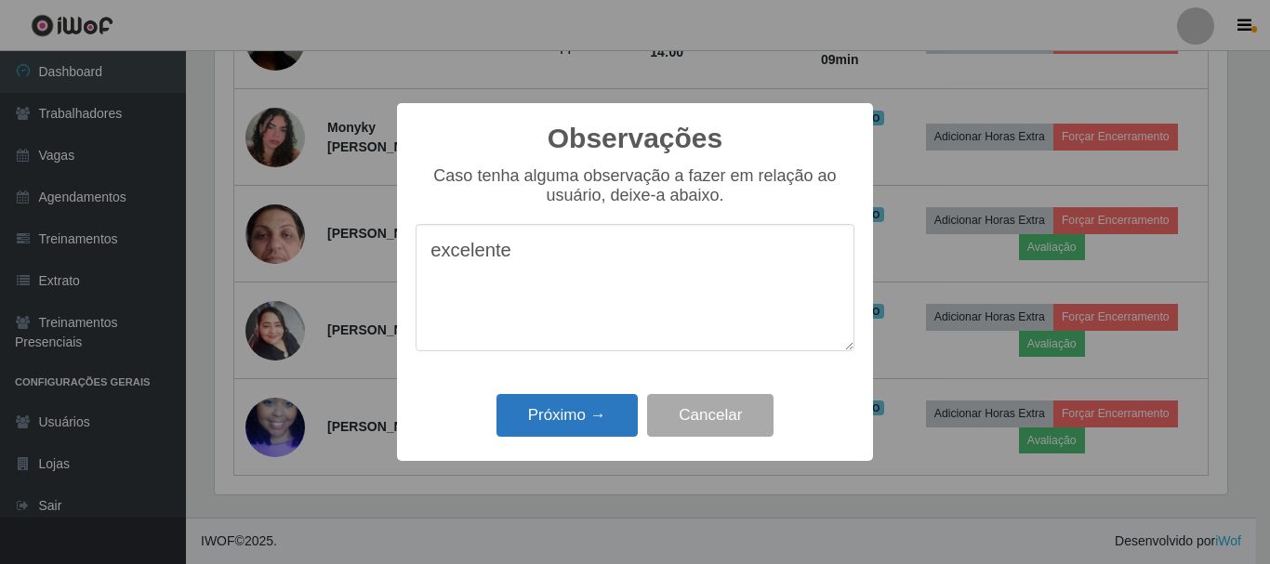
type textarea "excelente"
click at [564, 422] on button "Próximo →" at bounding box center [567, 416] width 141 height 44
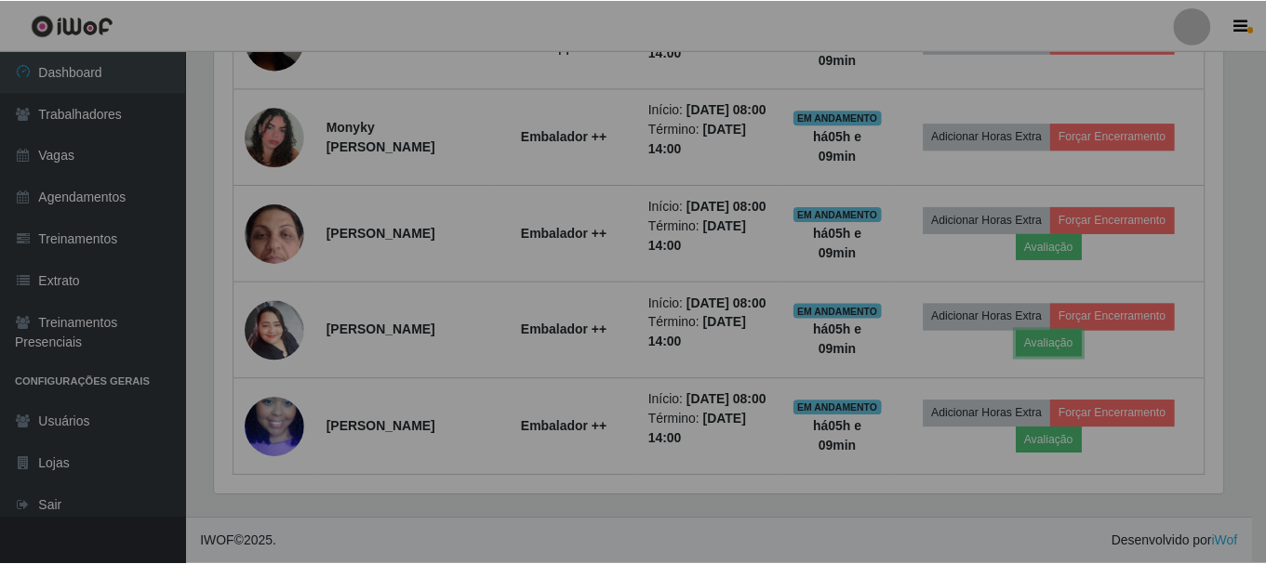
scroll to position [386, 1022]
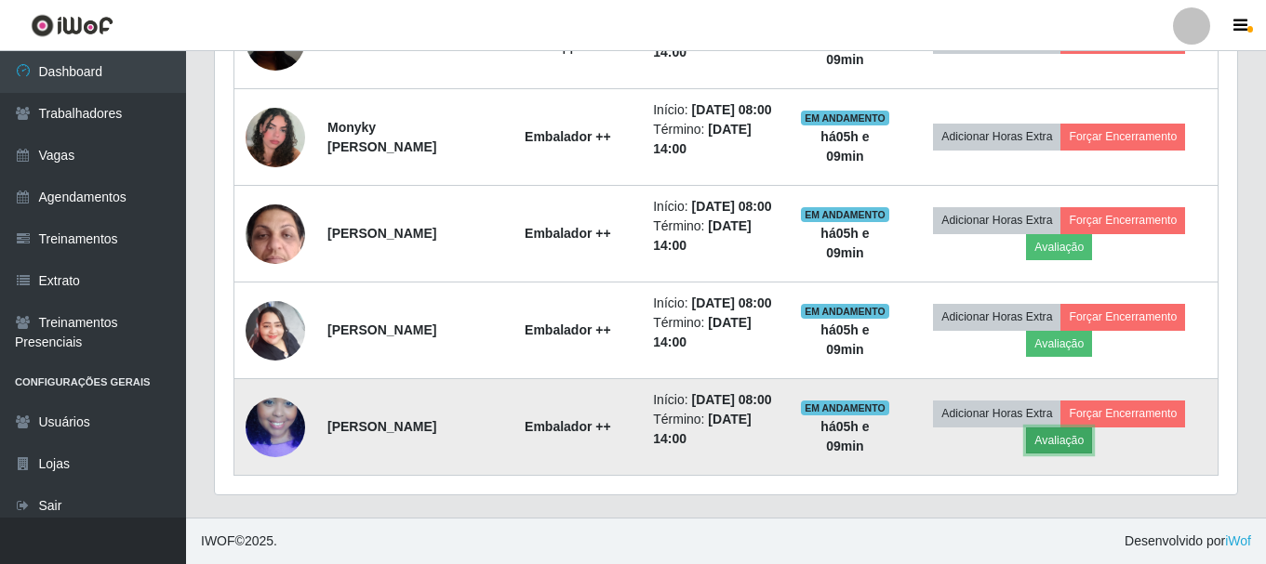
click at [1071, 431] on button "Avaliação" at bounding box center [1059, 441] width 66 height 26
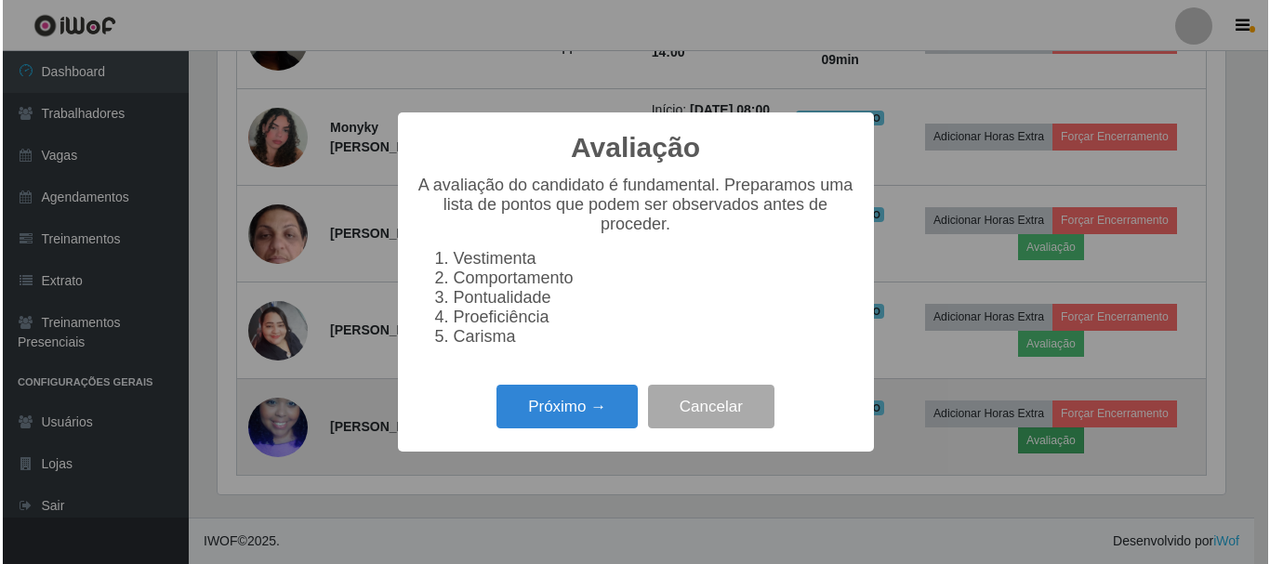
scroll to position [386, 1013]
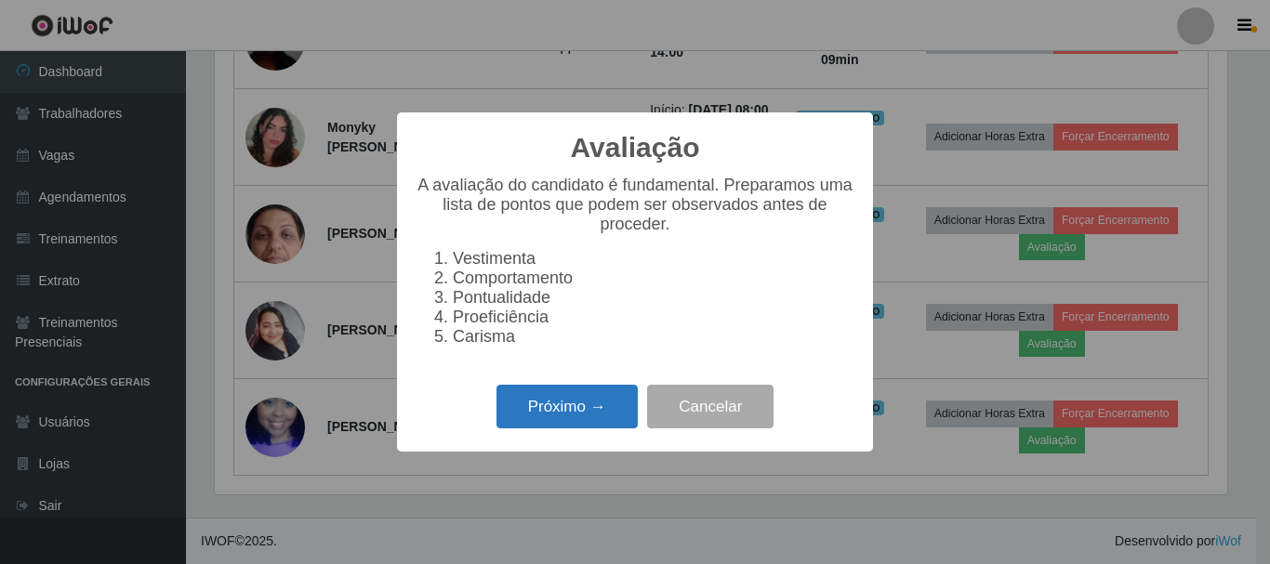
click at [536, 412] on button "Próximo →" at bounding box center [567, 407] width 141 height 44
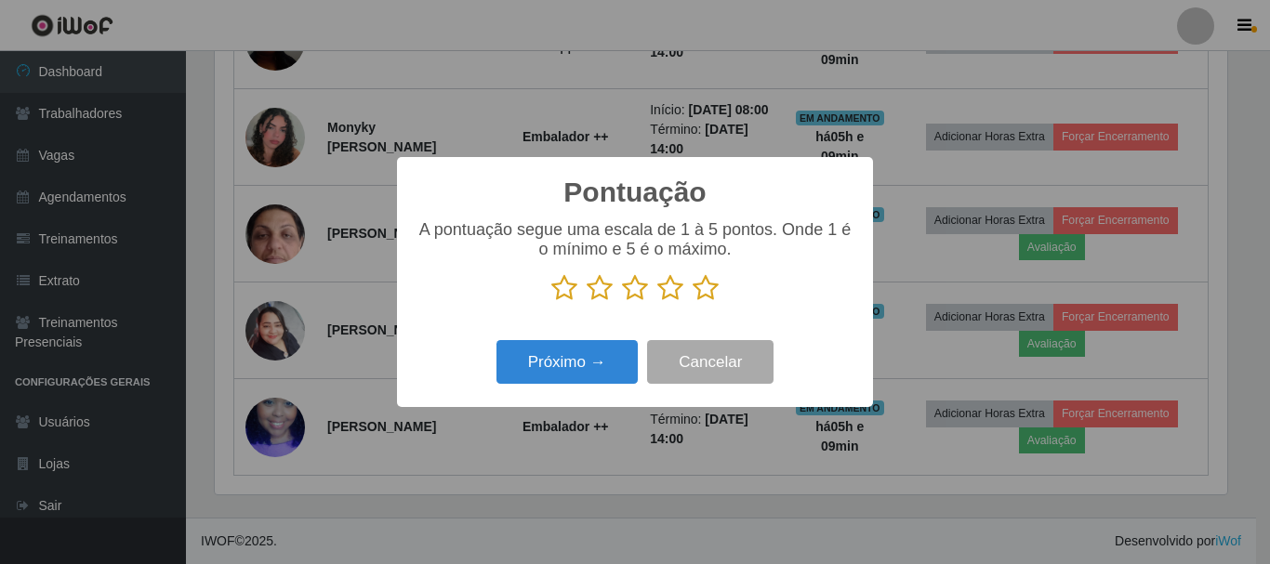
click at [712, 284] on icon at bounding box center [706, 288] width 26 height 28
click at [693, 302] on input "radio" at bounding box center [693, 302] width 0 height 0
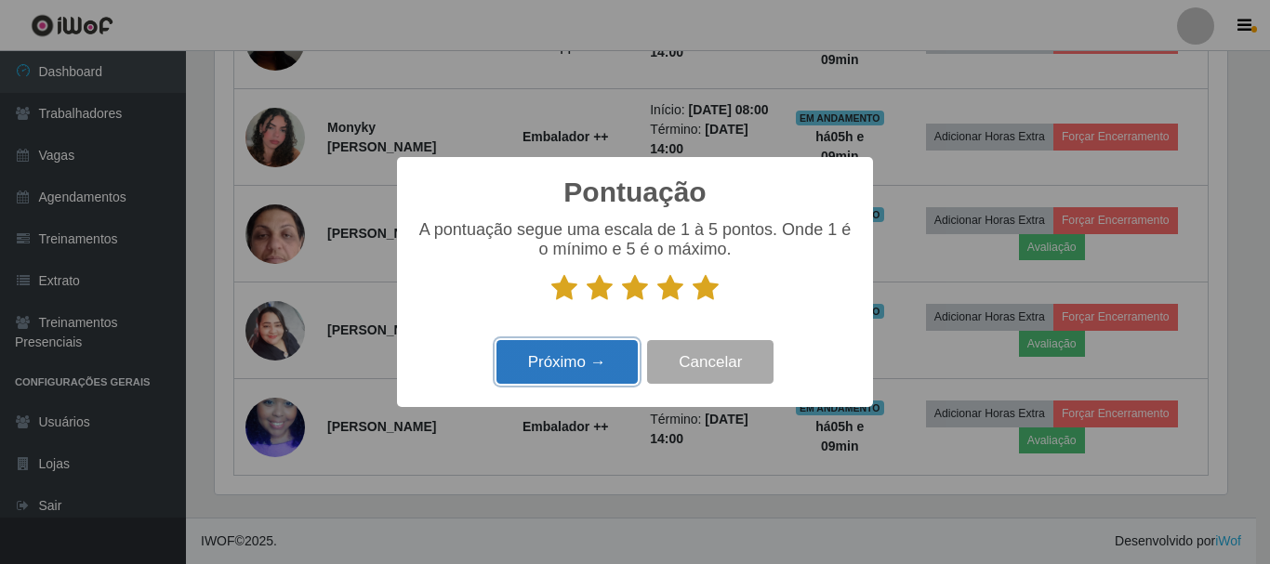
click at [621, 362] on button "Próximo →" at bounding box center [567, 362] width 141 height 44
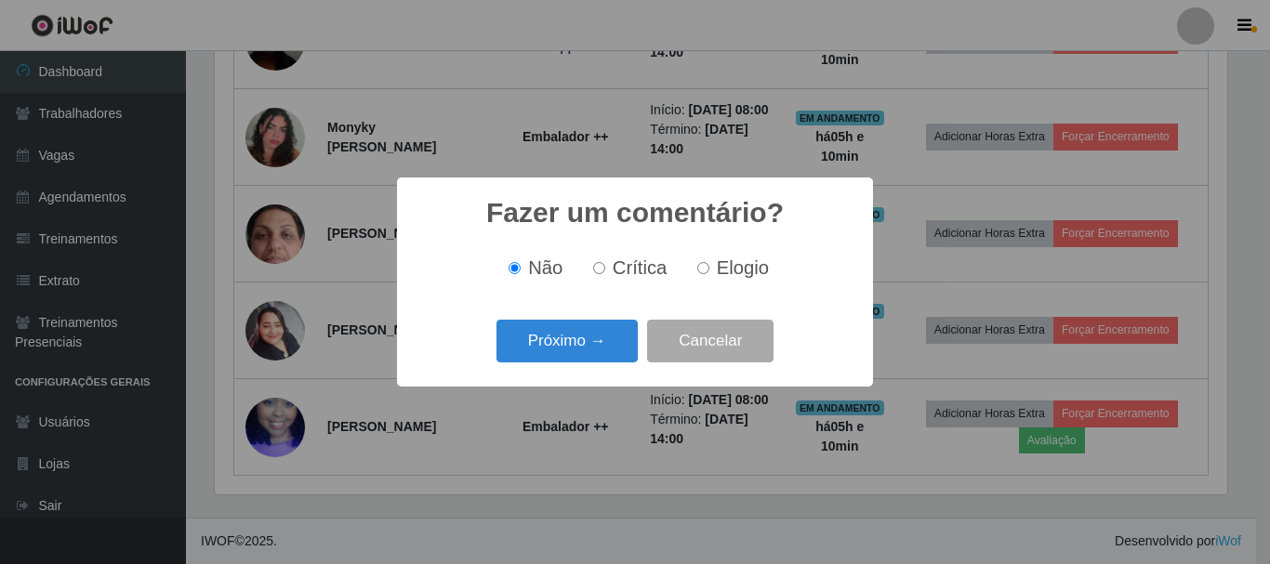
click at [621, 362] on button "Próximo →" at bounding box center [567, 342] width 141 height 44
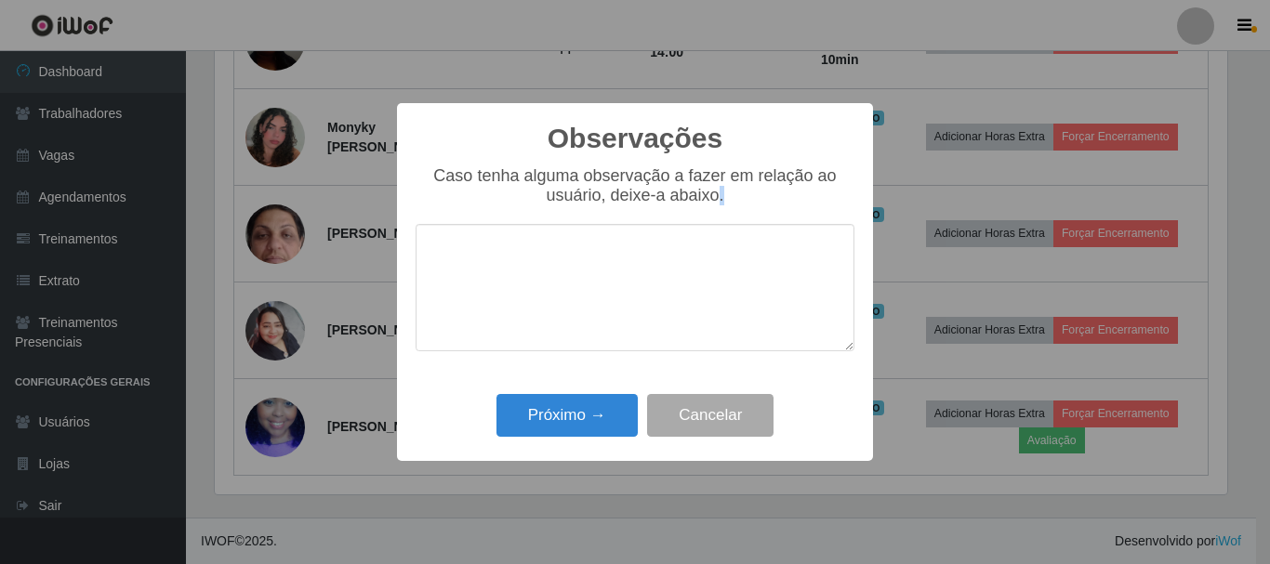
click at [621, 362] on div "Caso tenha alguma observação a fazer em relação ao usuário, deixe-a abaixo." at bounding box center [635, 268] width 439 height 204
click at [619, 315] on textarea at bounding box center [635, 287] width 439 height 127
type textarea "otima"
click at [590, 416] on button "Próximo →" at bounding box center [567, 416] width 141 height 44
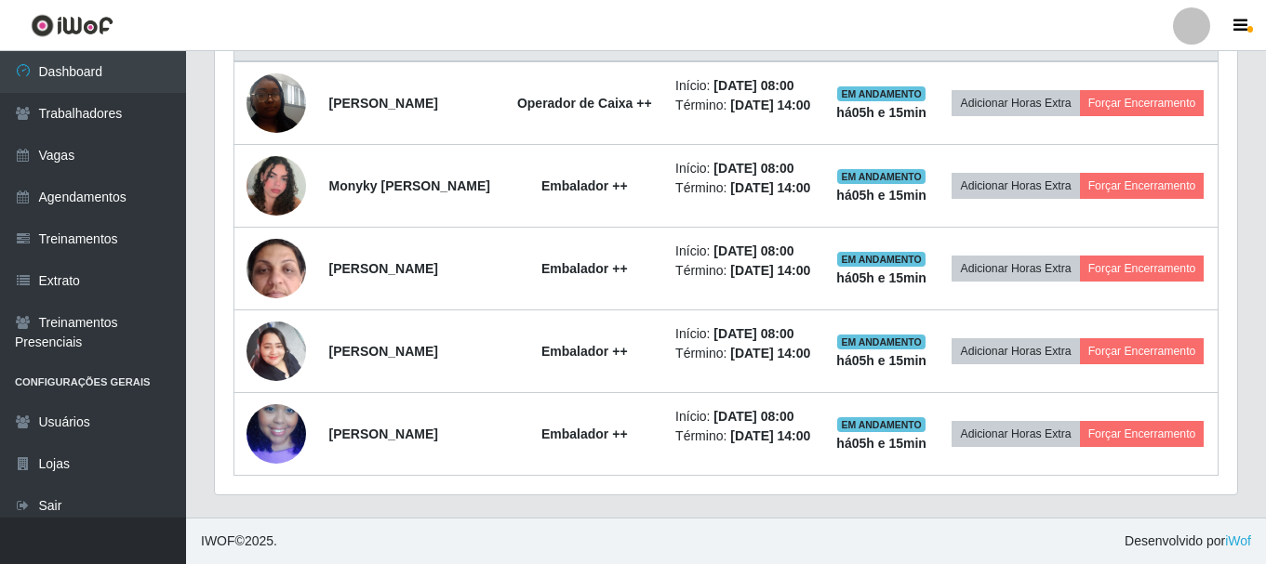
scroll to position [823, 0]
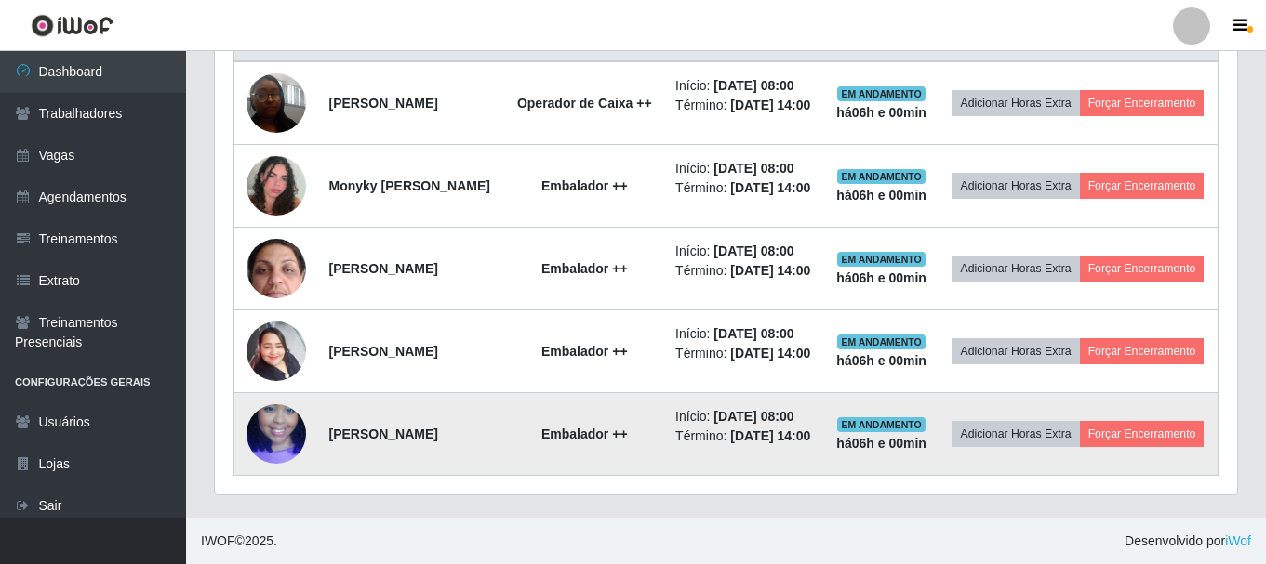
click at [1151, 463] on td "Adicionar Horas Extra Forçar Encerramento" at bounding box center [1078, 434] width 280 height 83
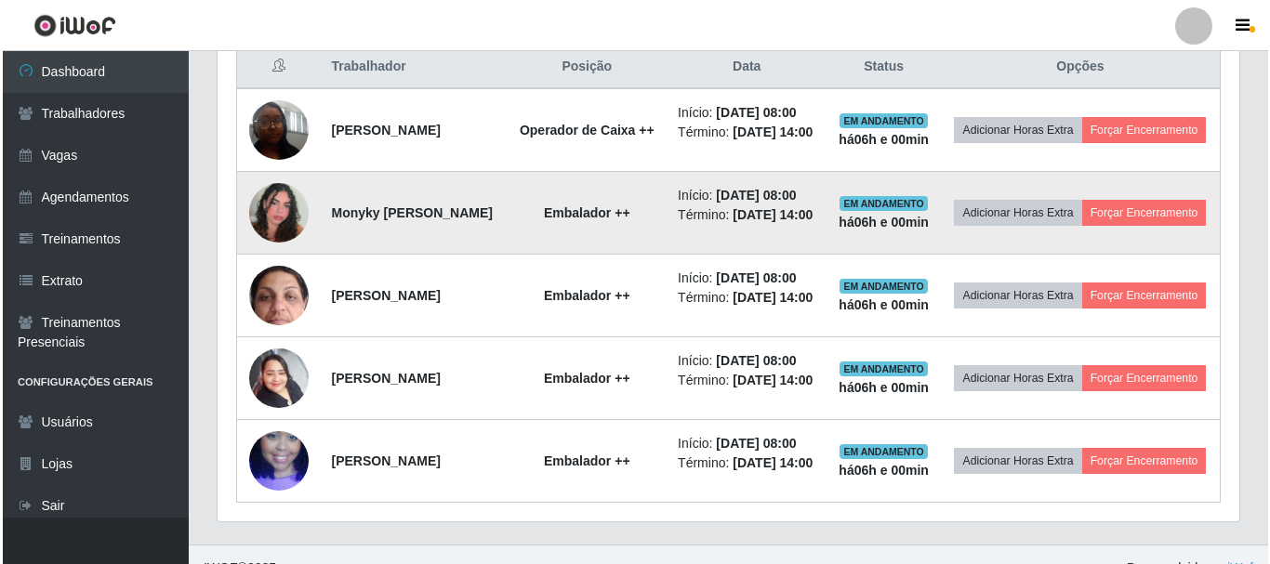
scroll to position [730, 0]
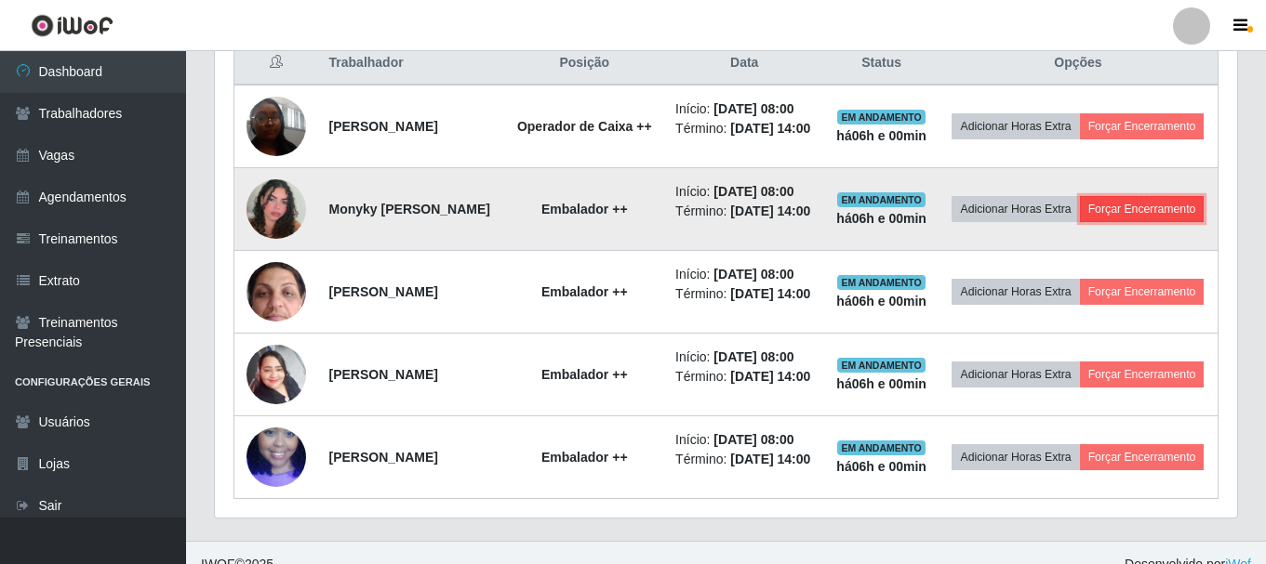
click at [1097, 222] on button "Forçar Encerramento" at bounding box center [1142, 209] width 125 height 26
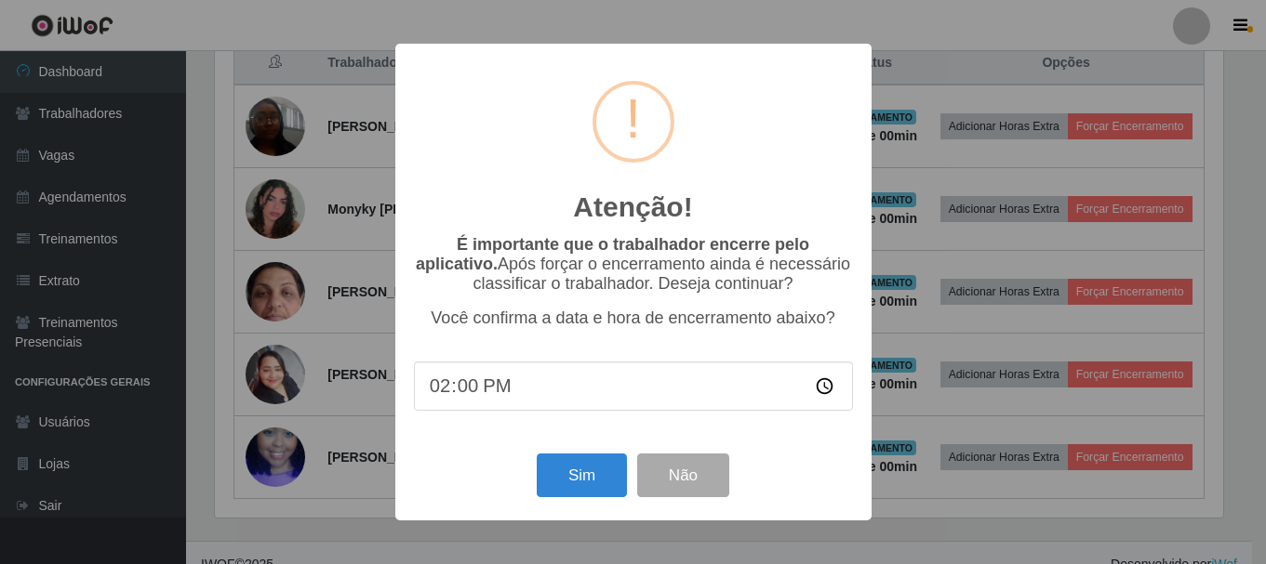
scroll to position [386, 1013]
click at [591, 480] on button "Sim" at bounding box center [583, 476] width 90 height 44
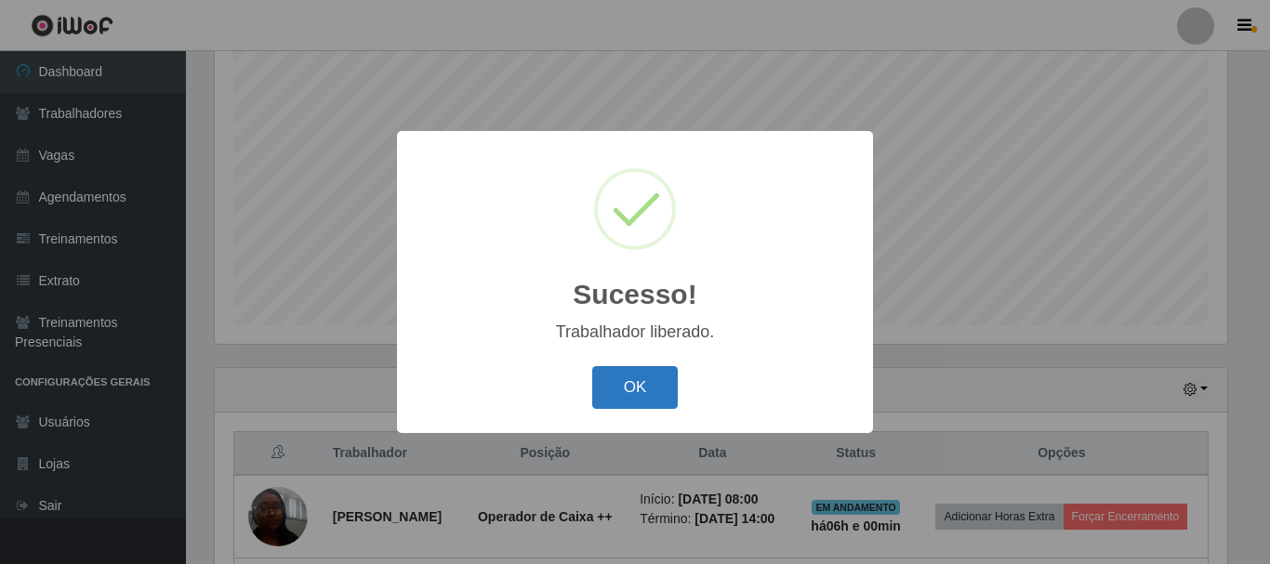
click at [645, 387] on button "OK" at bounding box center [635, 388] width 86 height 44
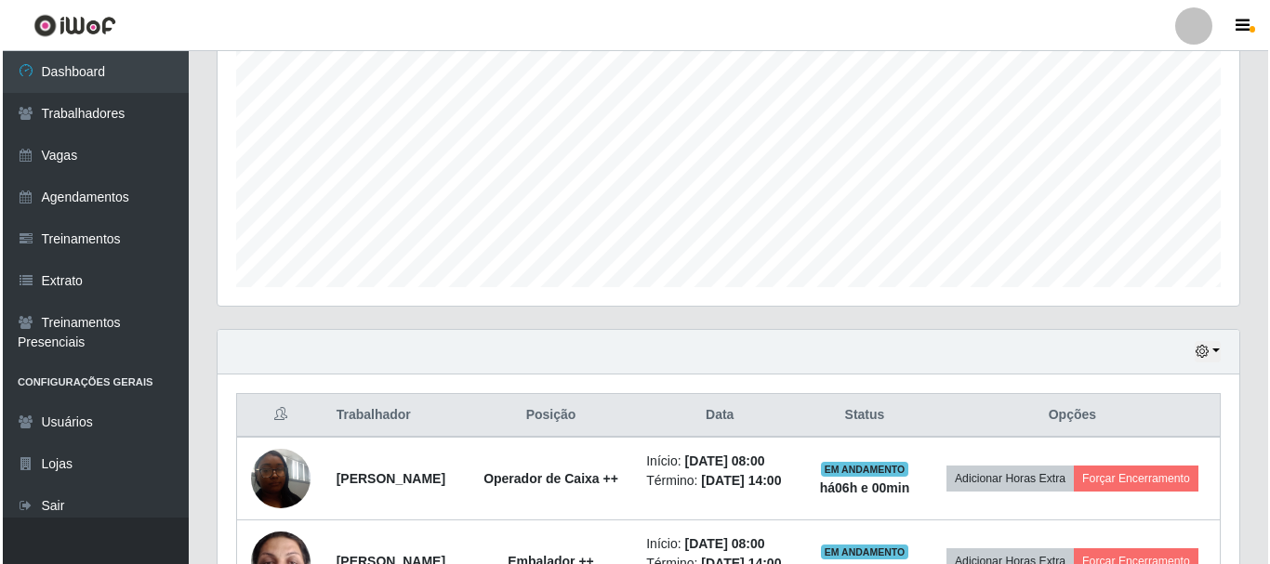
scroll to position [726, 0]
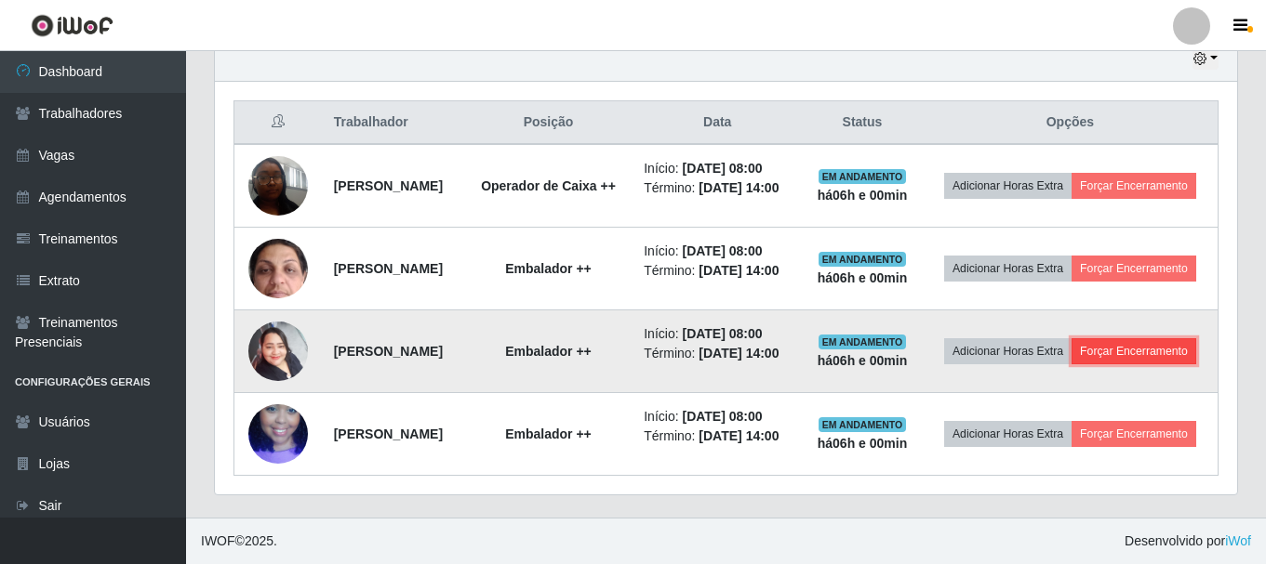
click at [1077, 347] on button "Forçar Encerramento" at bounding box center [1133, 351] width 125 height 26
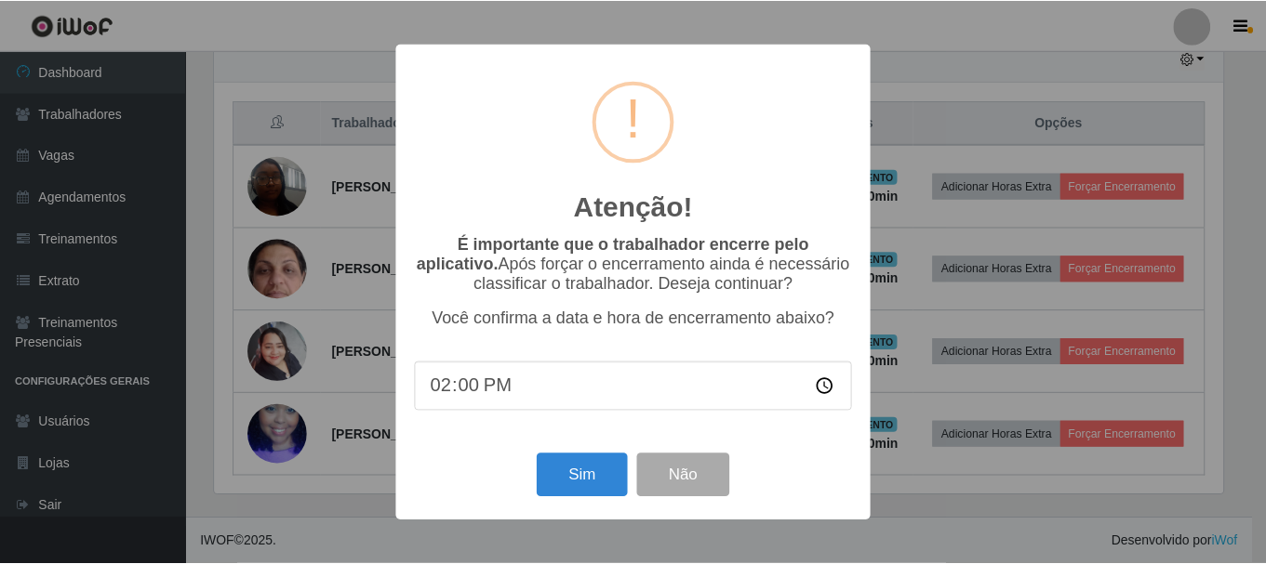
scroll to position [386, 1013]
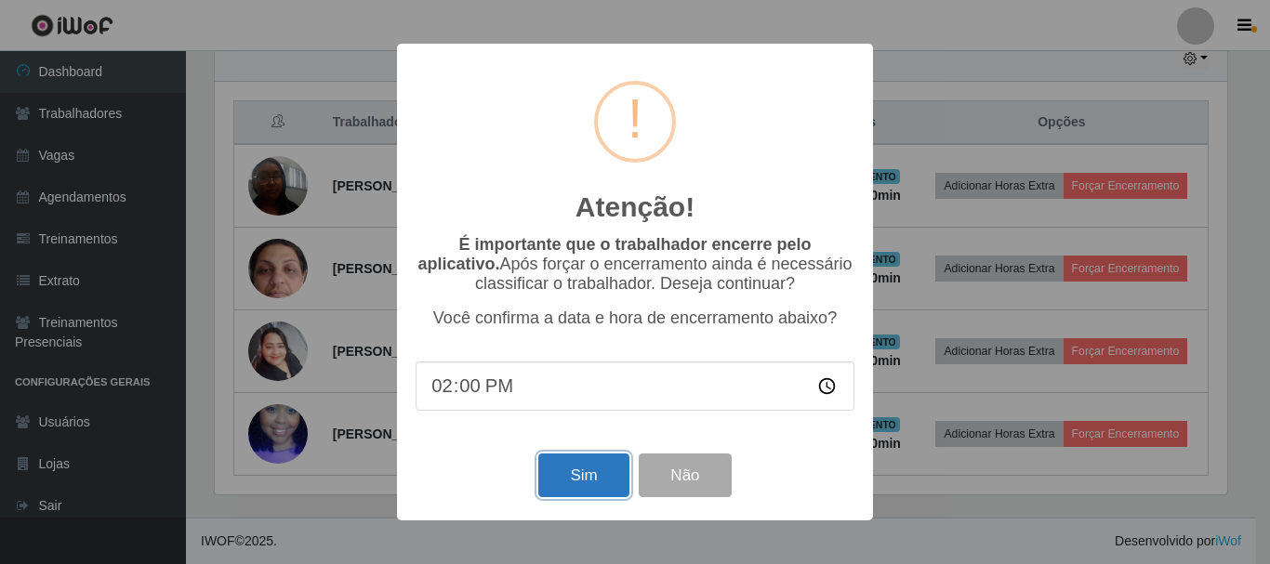
click at [577, 473] on button "Sim" at bounding box center [583, 476] width 90 height 44
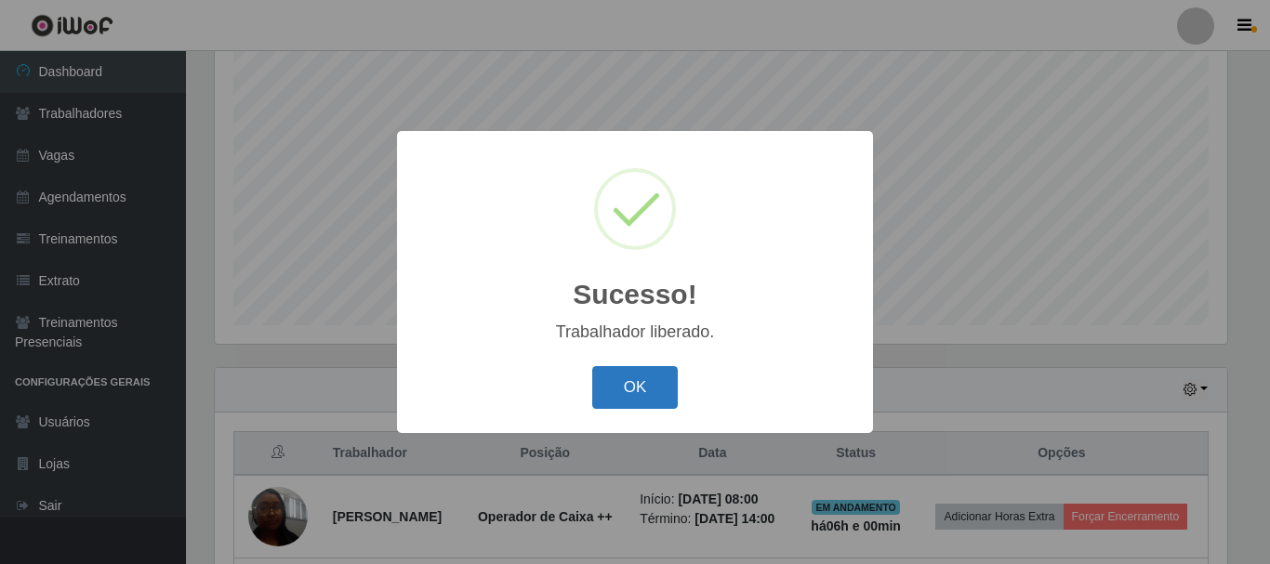
click at [633, 382] on button "OK" at bounding box center [635, 388] width 86 height 44
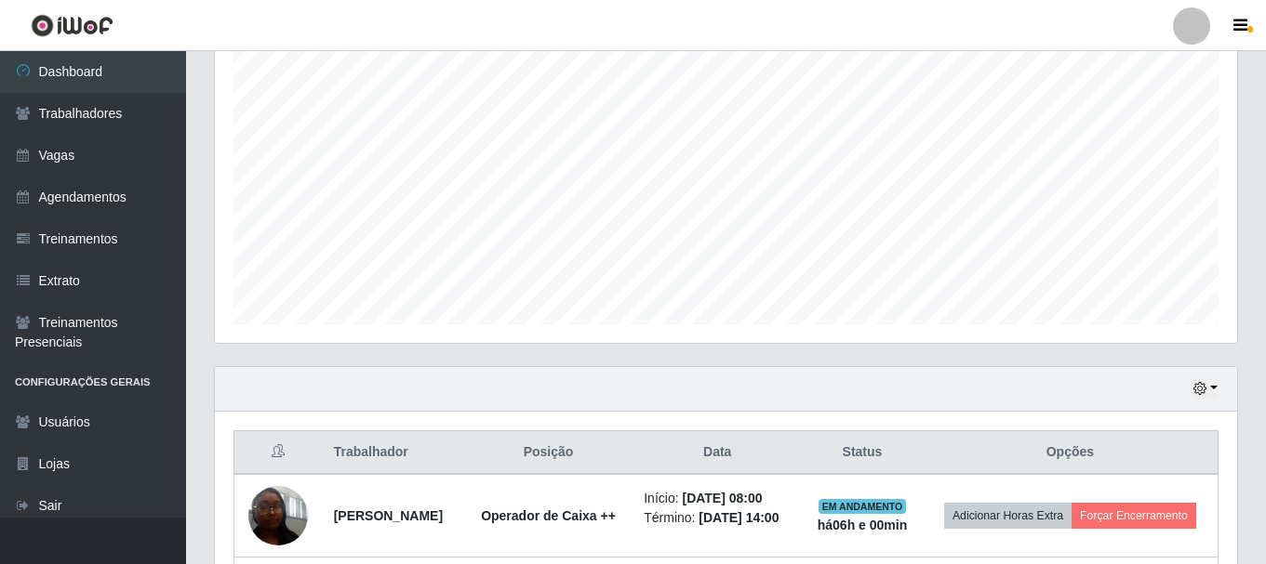
scroll to position [630, 0]
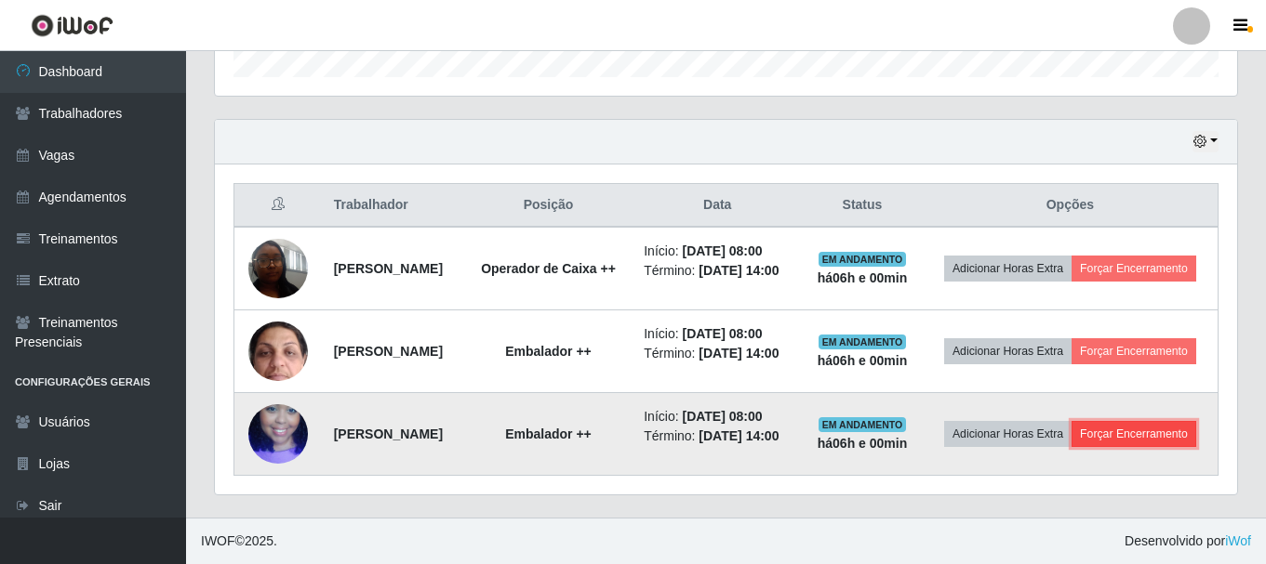
click at [1071, 433] on button "Forçar Encerramento" at bounding box center [1133, 434] width 125 height 26
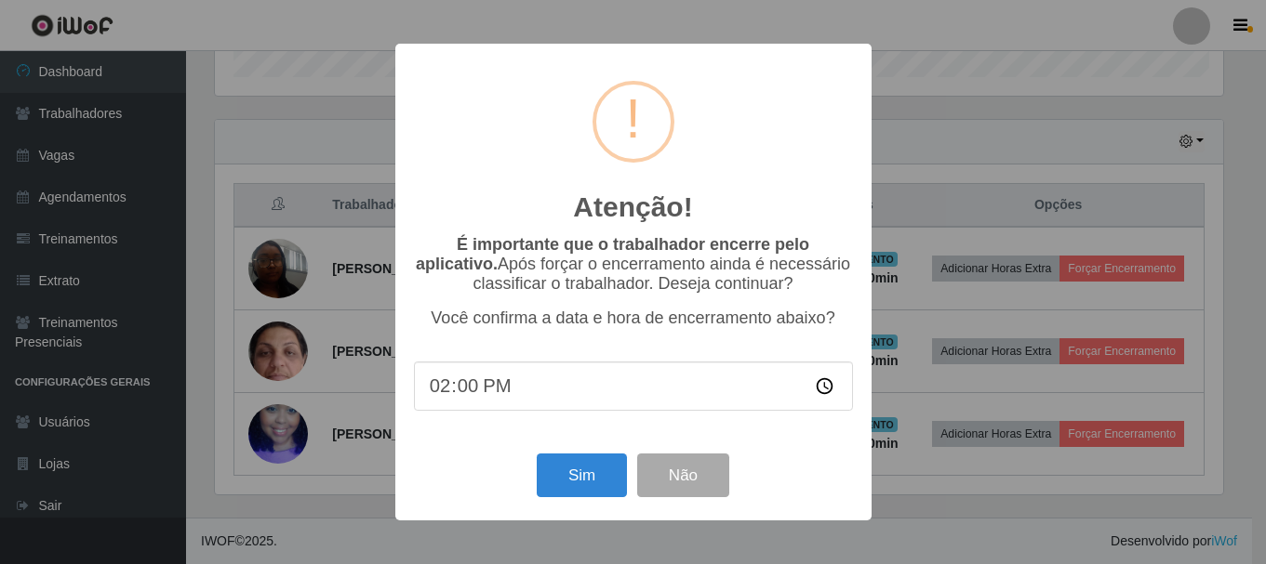
scroll to position [386, 1013]
click at [582, 489] on button "Sim" at bounding box center [583, 476] width 90 height 44
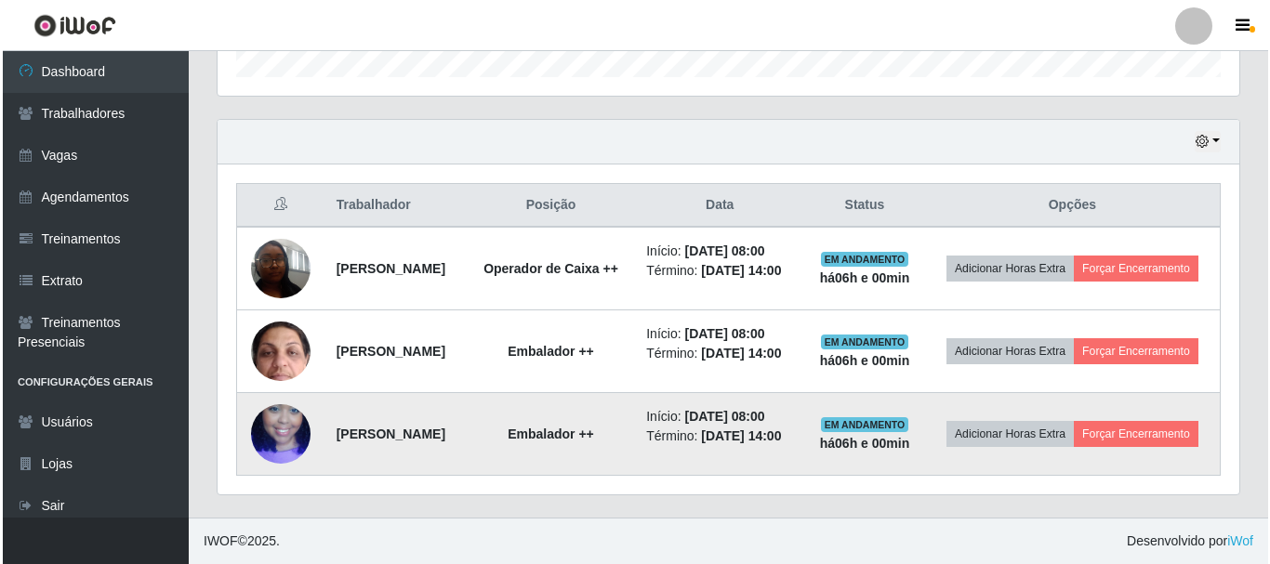
scroll to position [0, 0]
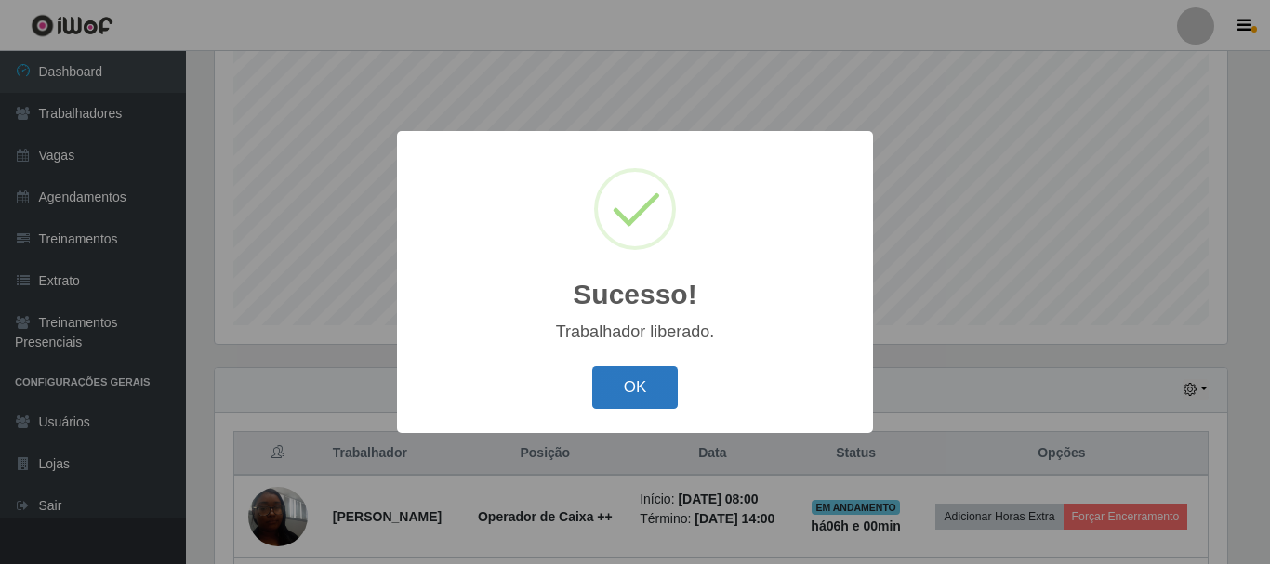
click at [658, 391] on button "OK" at bounding box center [635, 388] width 86 height 44
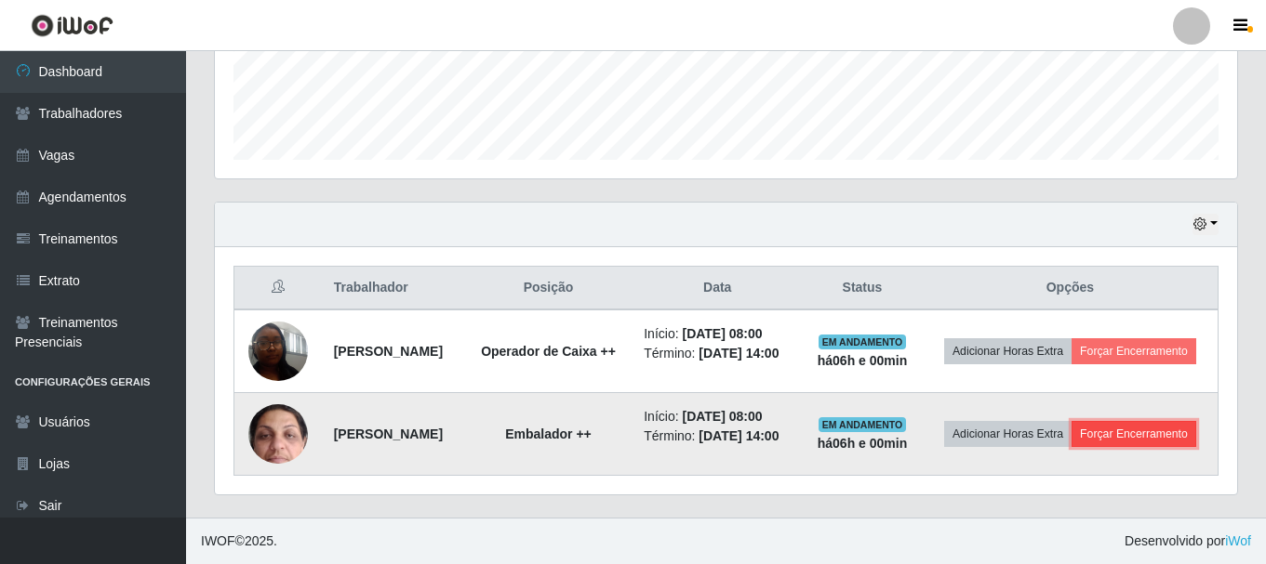
click at [1071, 446] on button "Forçar Encerramento" at bounding box center [1133, 434] width 125 height 26
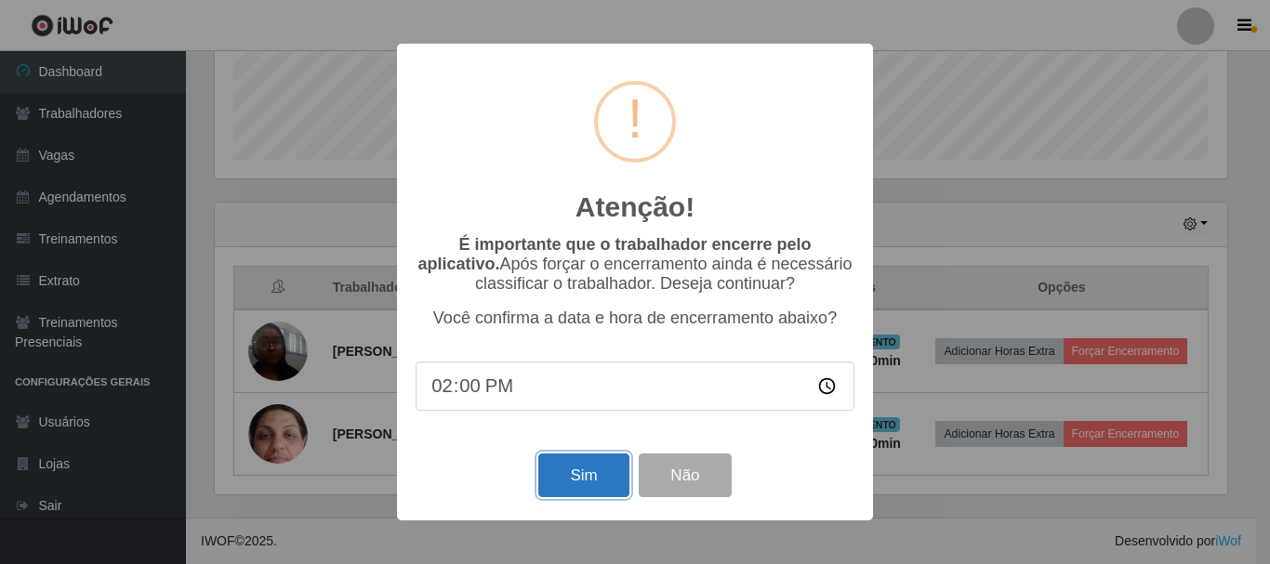
click at [588, 470] on button "Sim" at bounding box center [583, 476] width 90 height 44
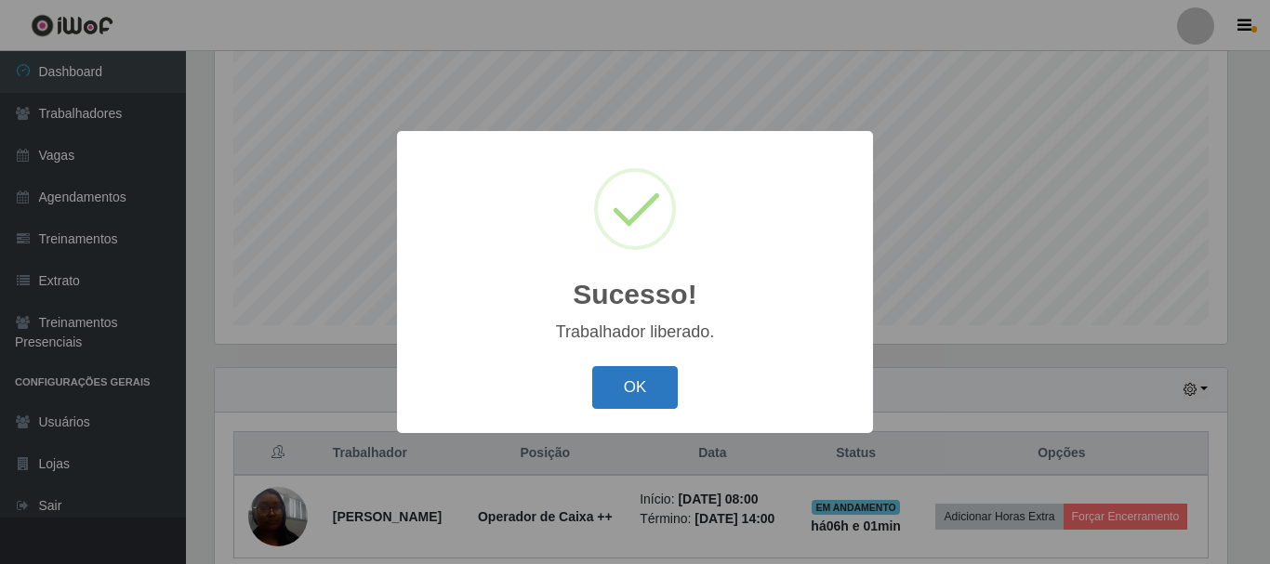
click at [617, 387] on button "OK" at bounding box center [635, 388] width 86 height 44
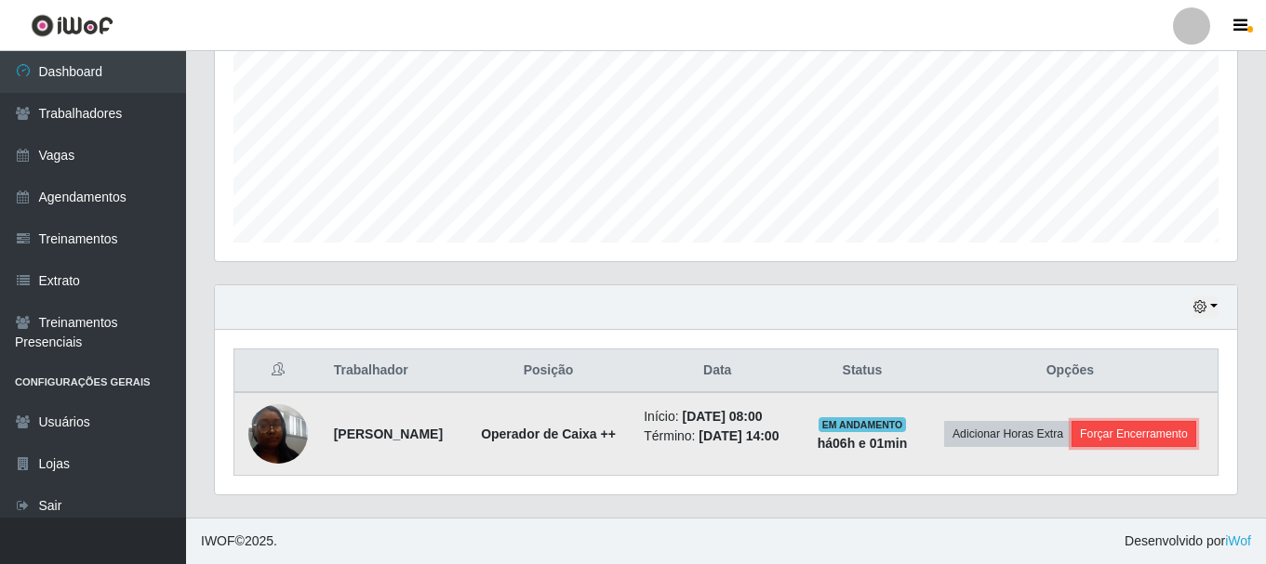
click at [1110, 435] on button "Forçar Encerramento" at bounding box center [1133, 434] width 125 height 26
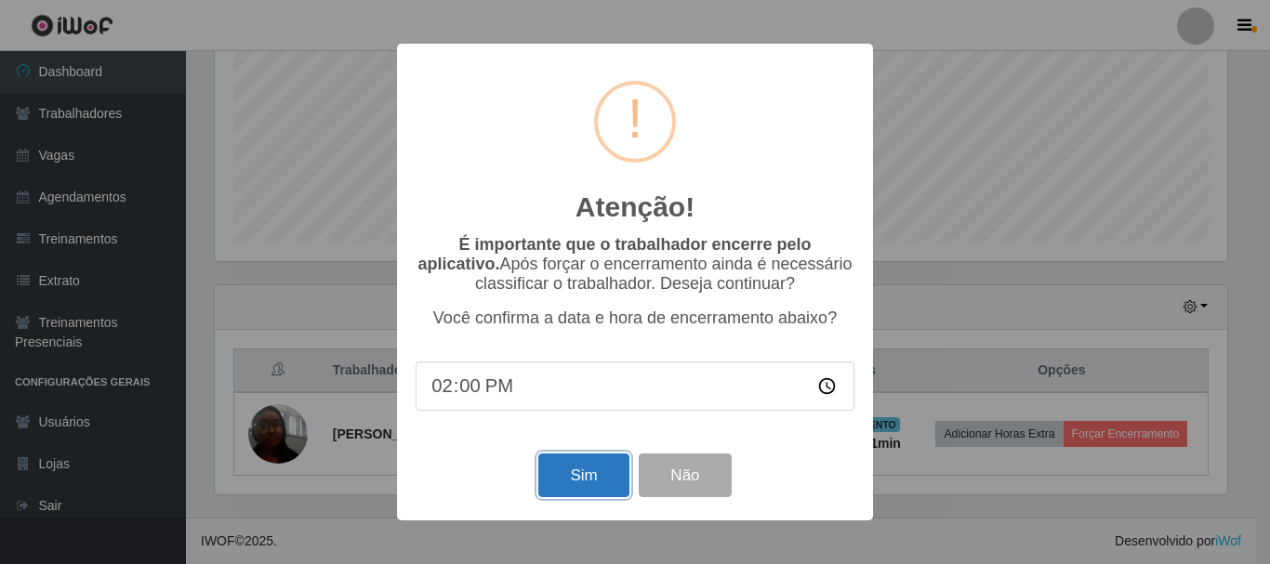
click at [587, 471] on button "Sim" at bounding box center [583, 476] width 90 height 44
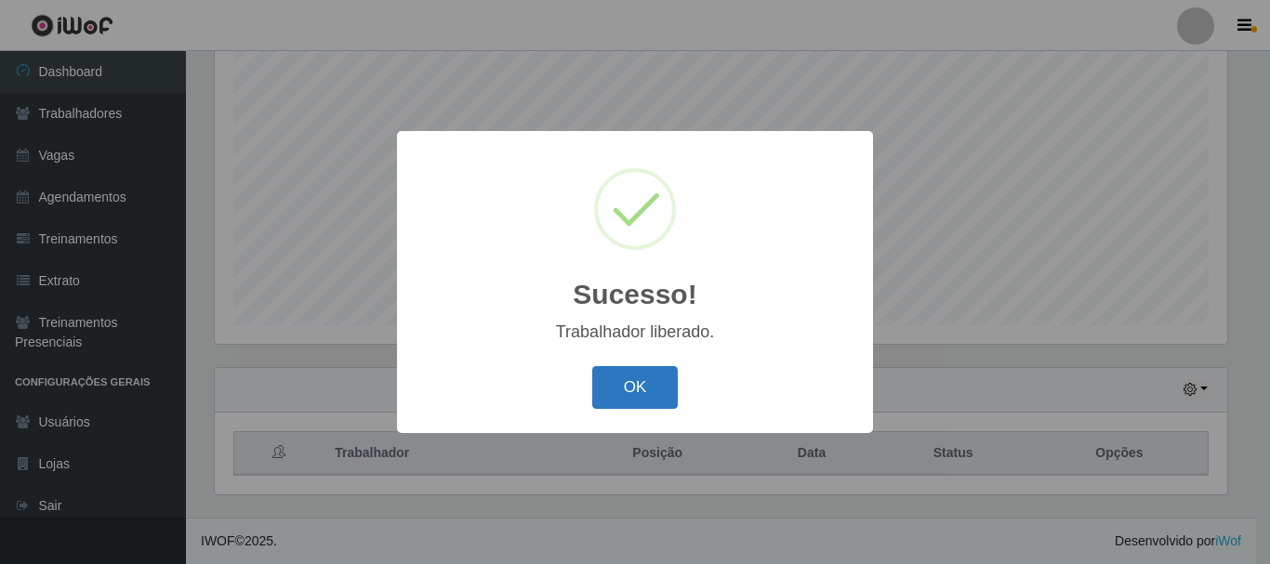
click at [644, 391] on button "OK" at bounding box center [635, 388] width 86 height 44
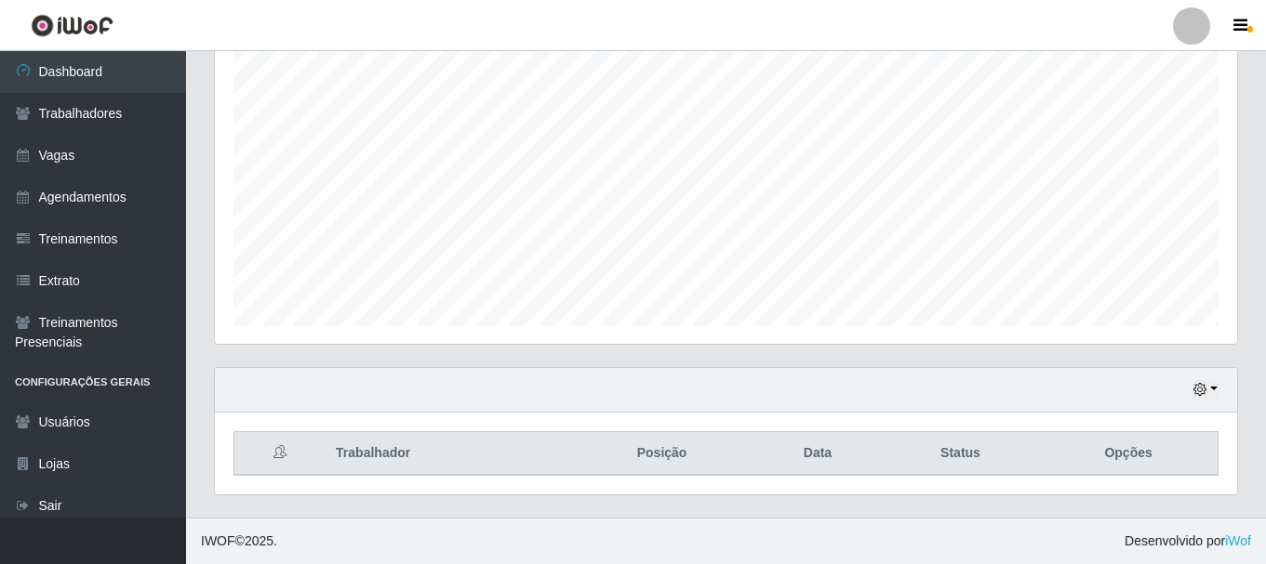
click at [863, 502] on div "Hoje 1 dia 3 dias 1 Semana Não encerrados Trabalhador Posição Data Status Opções" at bounding box center [726, 442] width 1052 height 151
